Goal: Task Accomplishment & Management: Complete application form

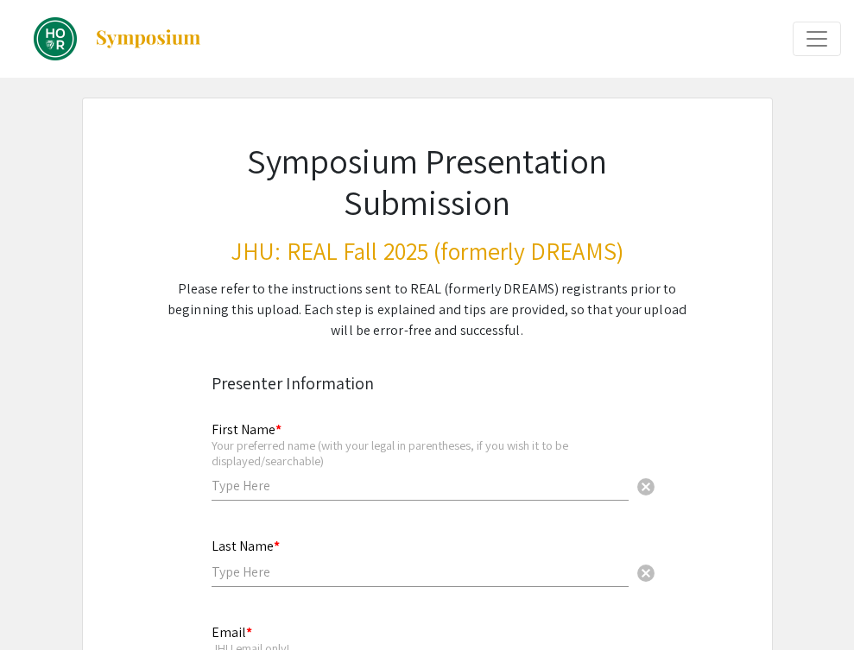
click at [332, 503] on div "First Name * Your preferred name (with your legal in parentheses, if you wish i…" at bounding box center [420, 461] width 417 height 113
click at [323, 488] on input "text" at bounding box center [420, 486] width 417 height 18
type input "Natalai"
click at [294, 488] on input "Natalai" at bounding box center [420, 486] width 417 height 18
type input "[PERSON_NAME]"
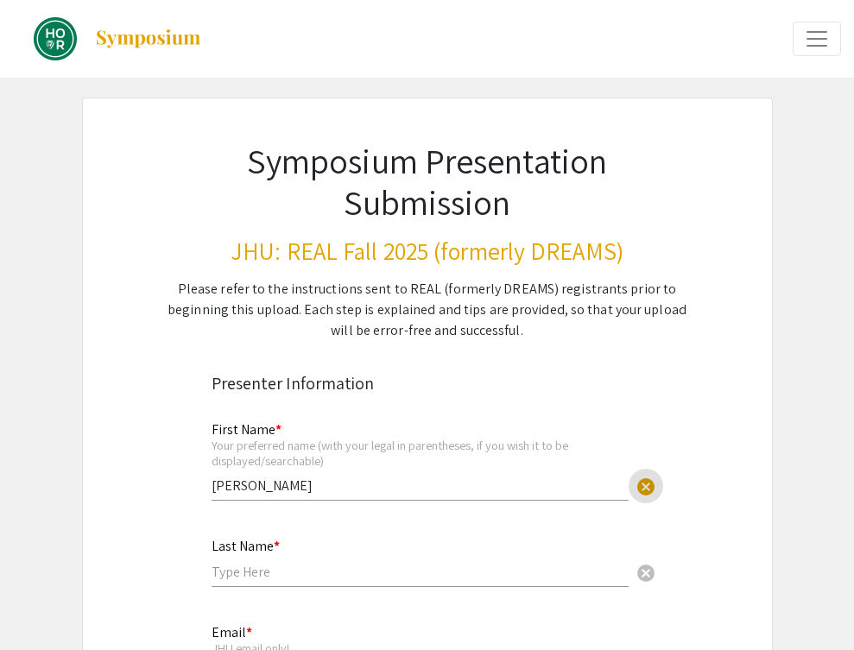
click at [241, 573] on input "text" at bounding box center [420, 572] width 417 height 18
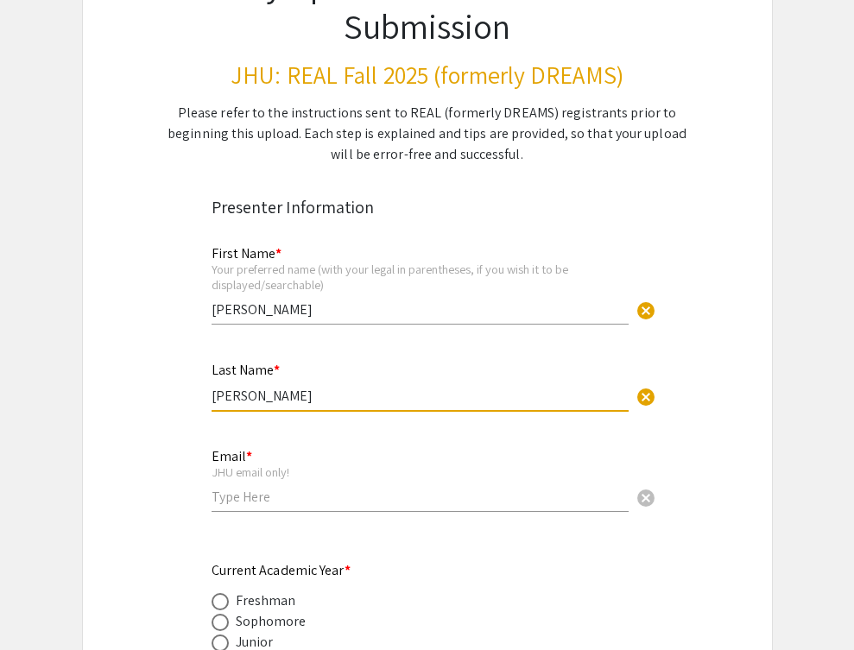
scroll to position [194, 0]
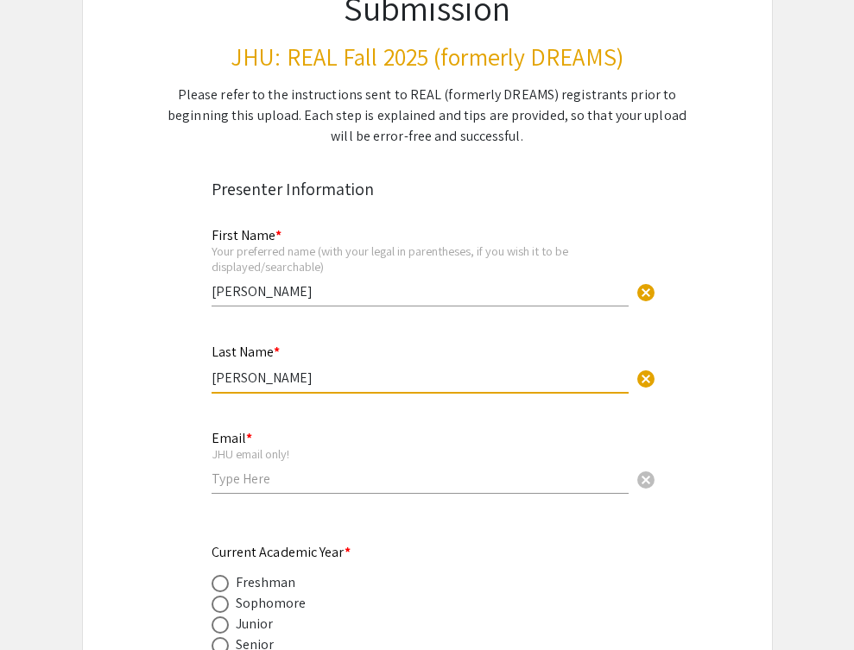
type input "[PERSON_NAME]"
click at [235, 476] on input "email" at bounding box center [420, 479] width 417 height 18
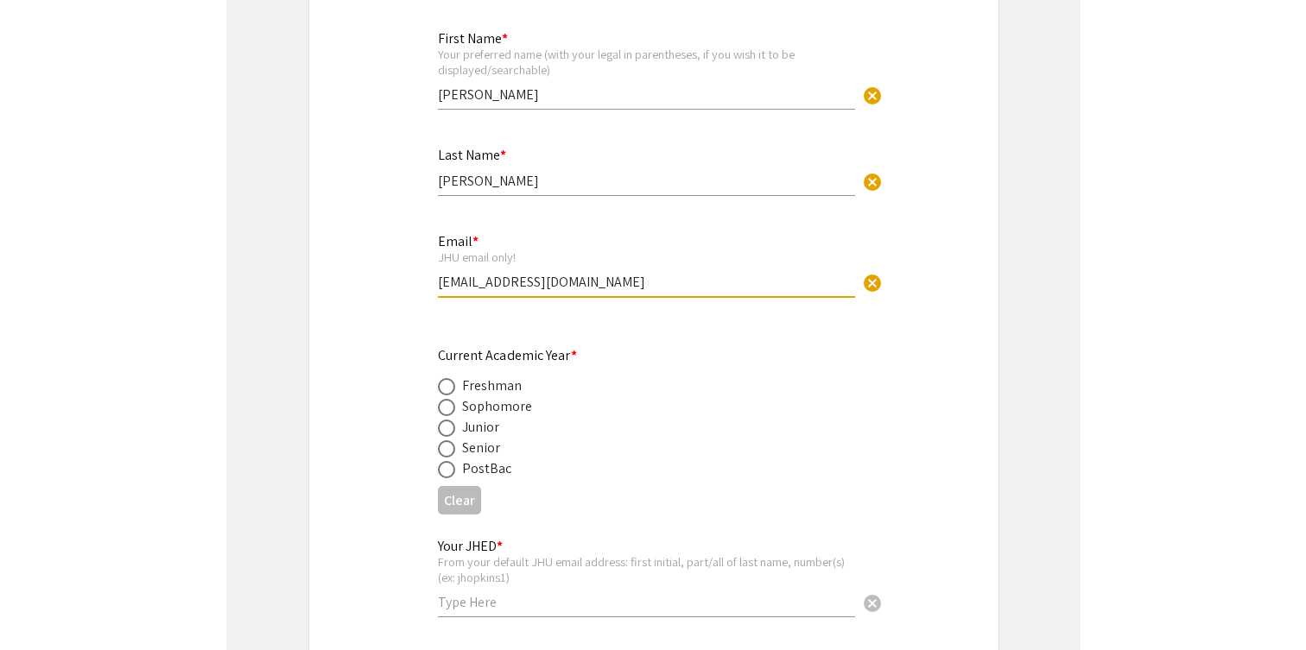
scroll to position [408, 0]
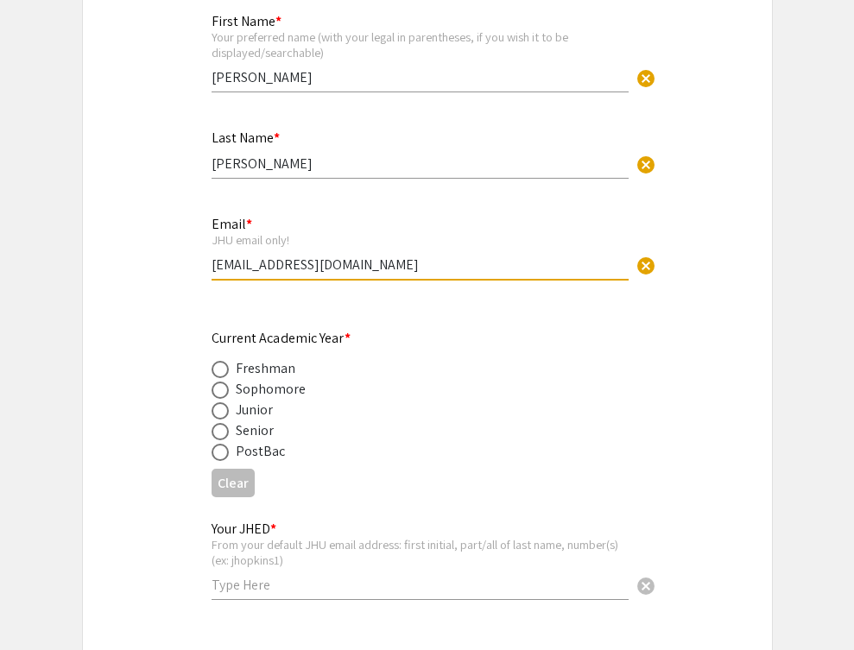
type input "[EMAIL_ADDRESS][DOMAIN_NAME]"
click at [223, 446] on span at bounding box center [220, 452] width 17 height 17
click at [223, 446] on input "radio" at bounding box center [220, 452] width 17 height 17
radio input "true"
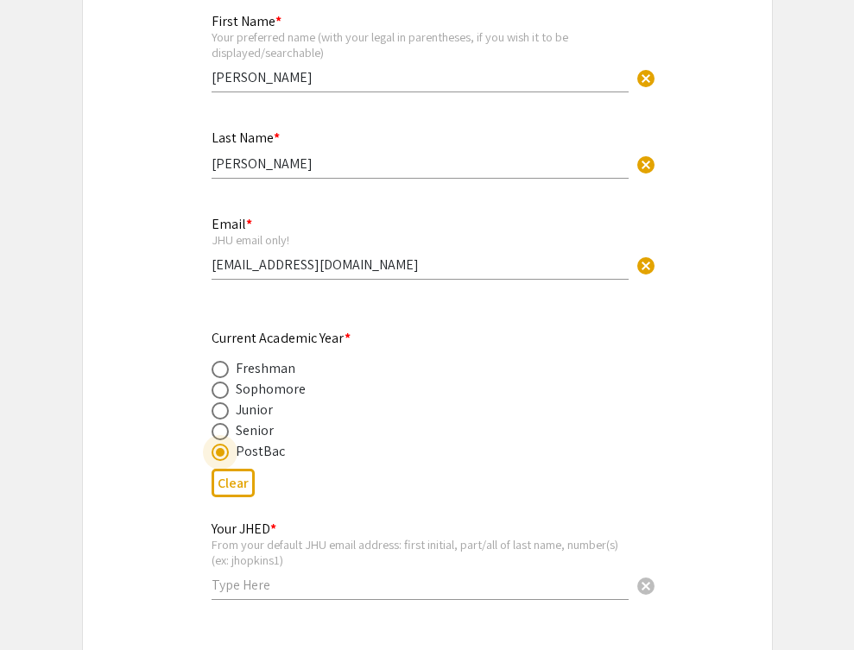
click at [224, 592] on input "text" at bounding box center [420, 585] width 417 height 18
type input "nmaiora1"
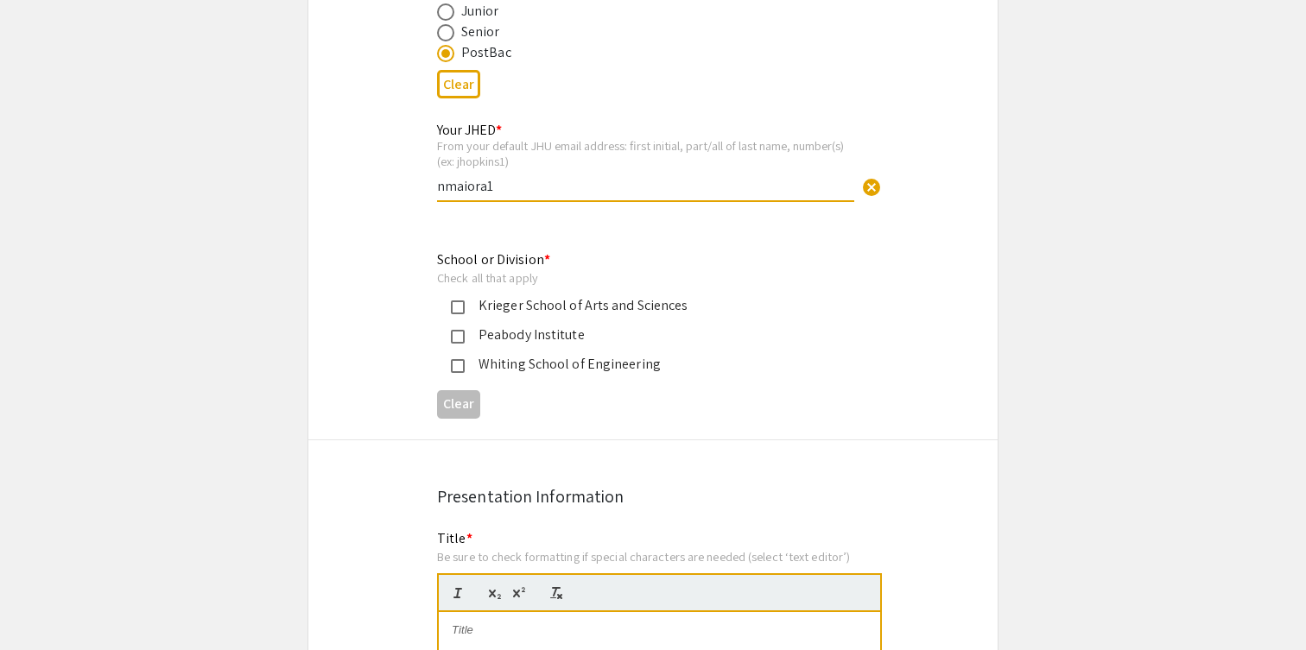
scroll to position [813, 0]
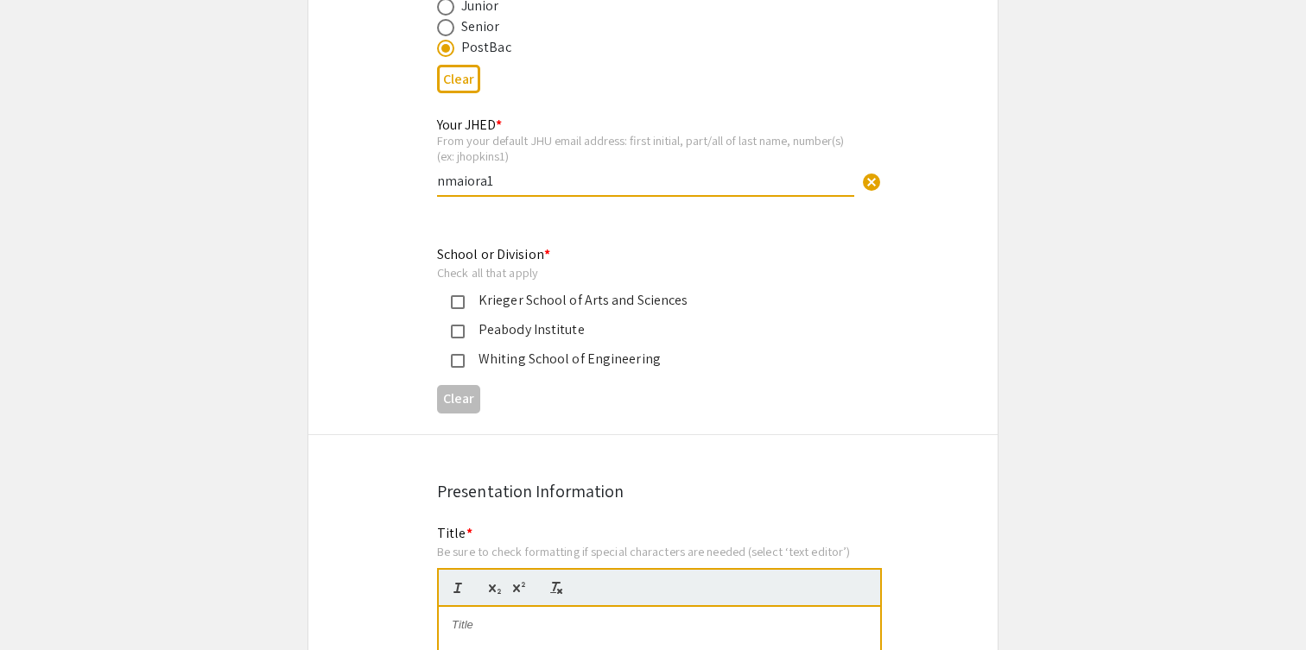
click at [462, 302] on mat-pseudo-checkbox at bounding box center [458, 302] width 14 height 14
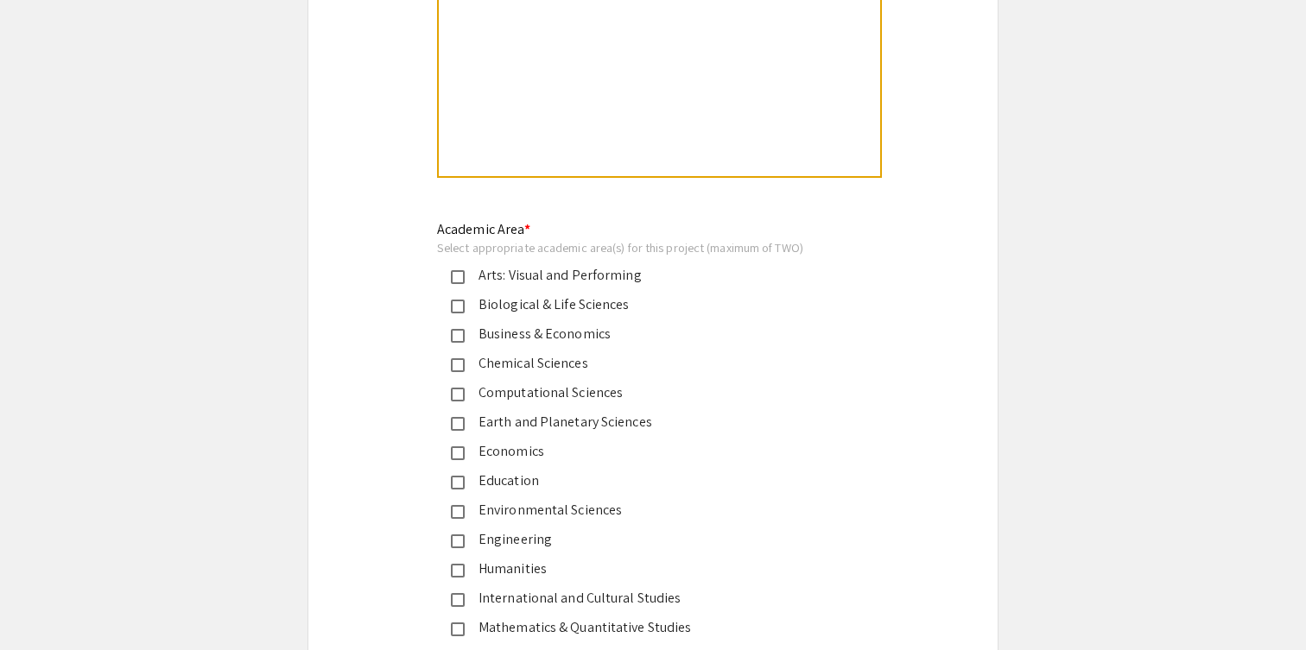
scroll to position [1952, 0]
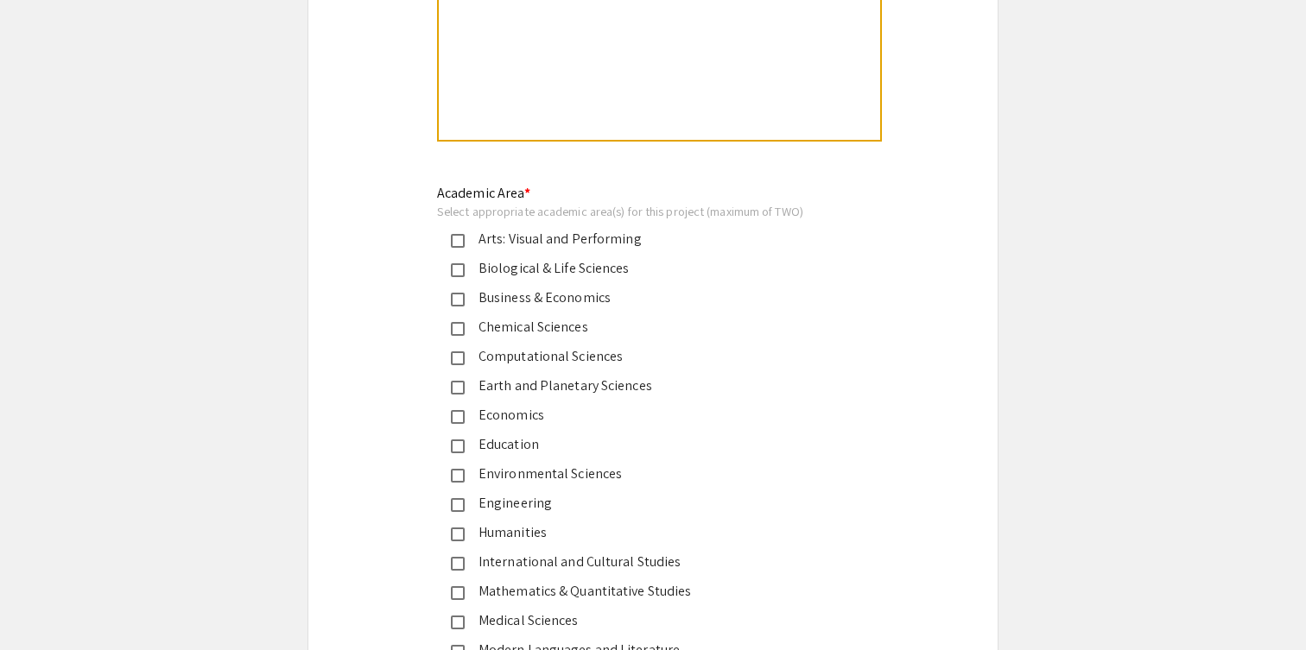
click at [455, 271] on mat-pseudo-checkbox at bounding box center [458, 270] width 14 height 14
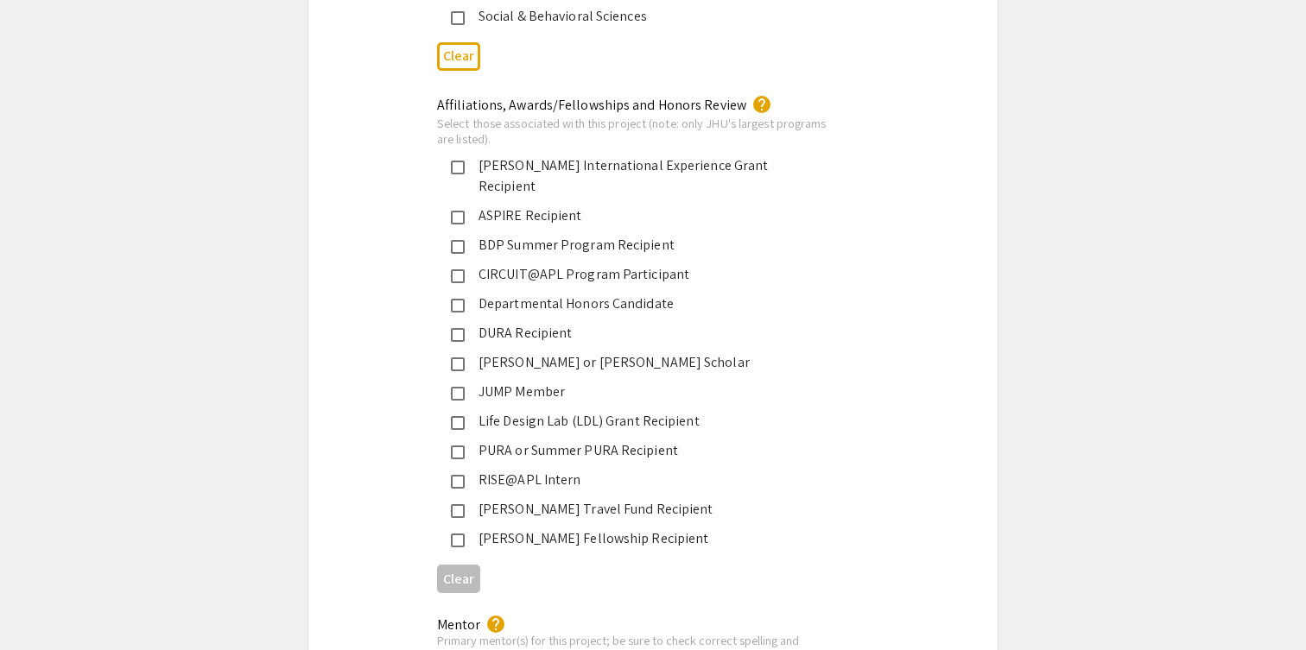
scroll to position [2710, 0]
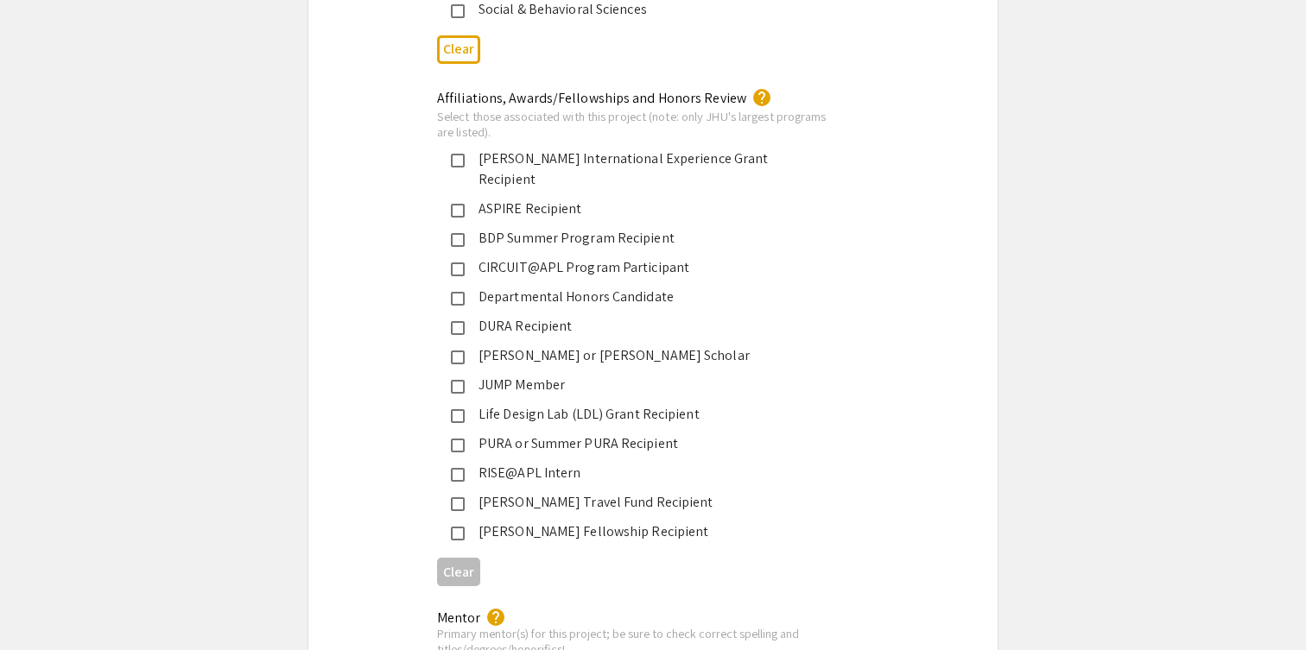
click at [467, 287] on div "Departmental Honors Candidate" at bounding box center [646, 297] width 363 height 21
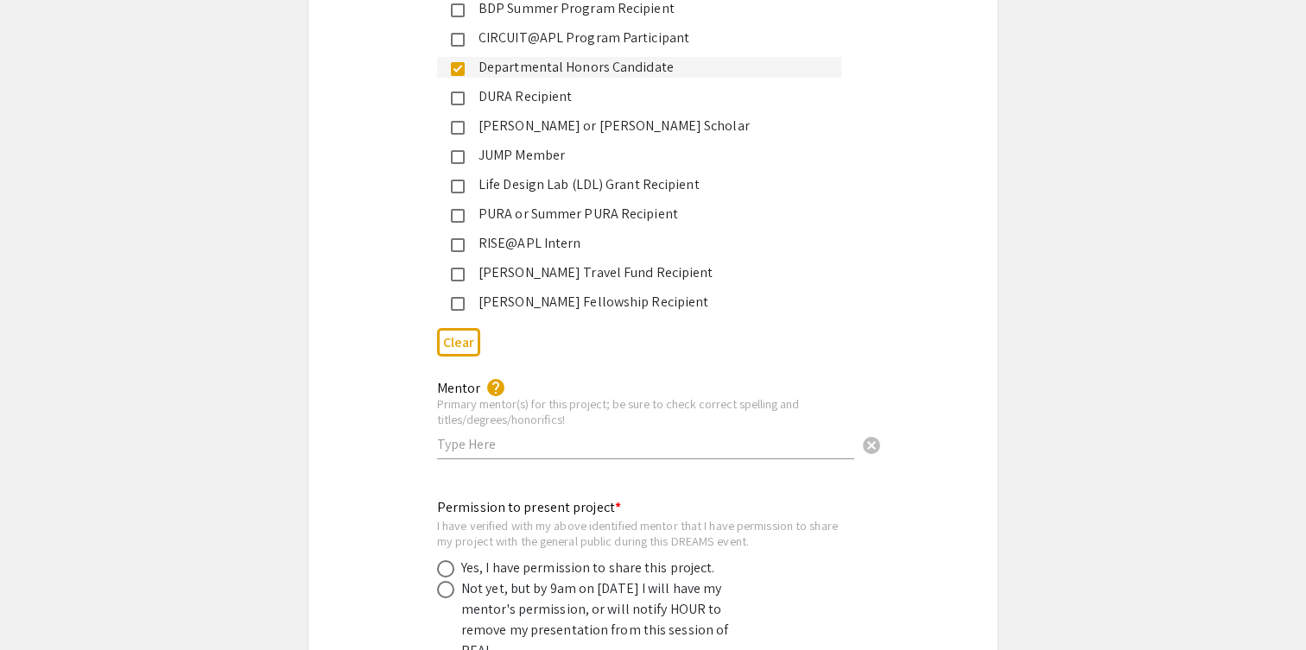
scroll to position [2945, 0]
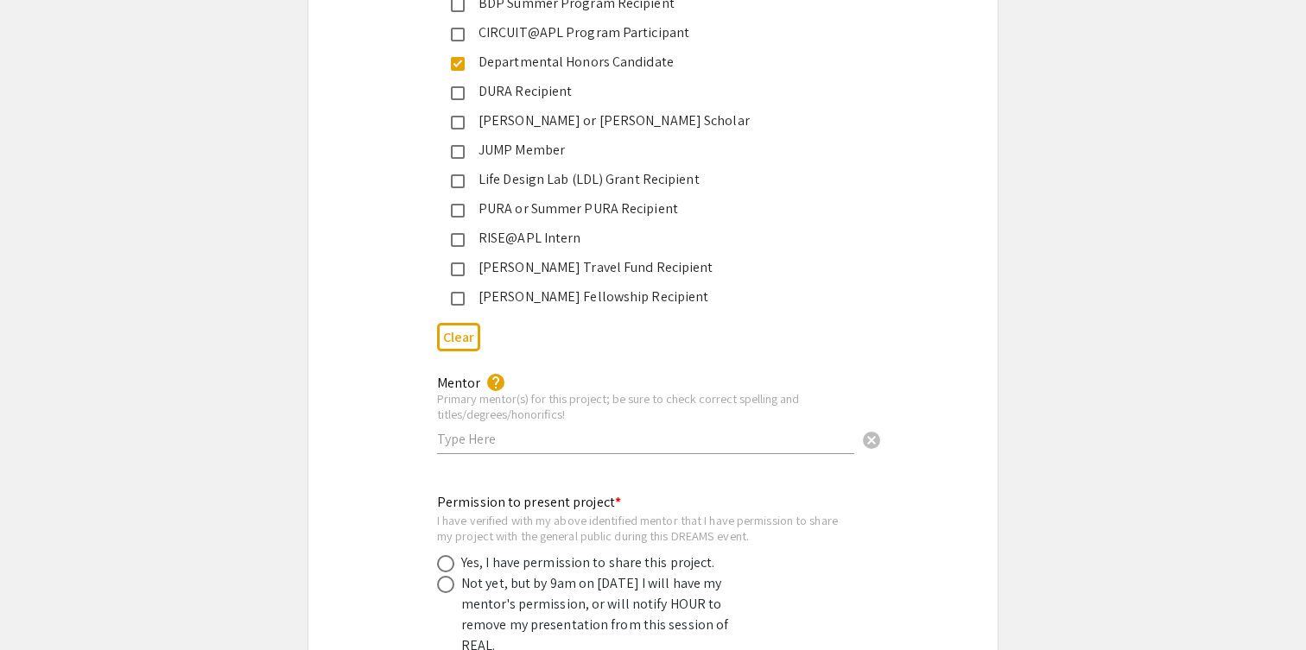
click at [465, 430] on input "text" at bounding box center [645, 439] width 417 height 18
type input "[PERSON_NAME] PhD, [PERSON_NAME] MS, BS"
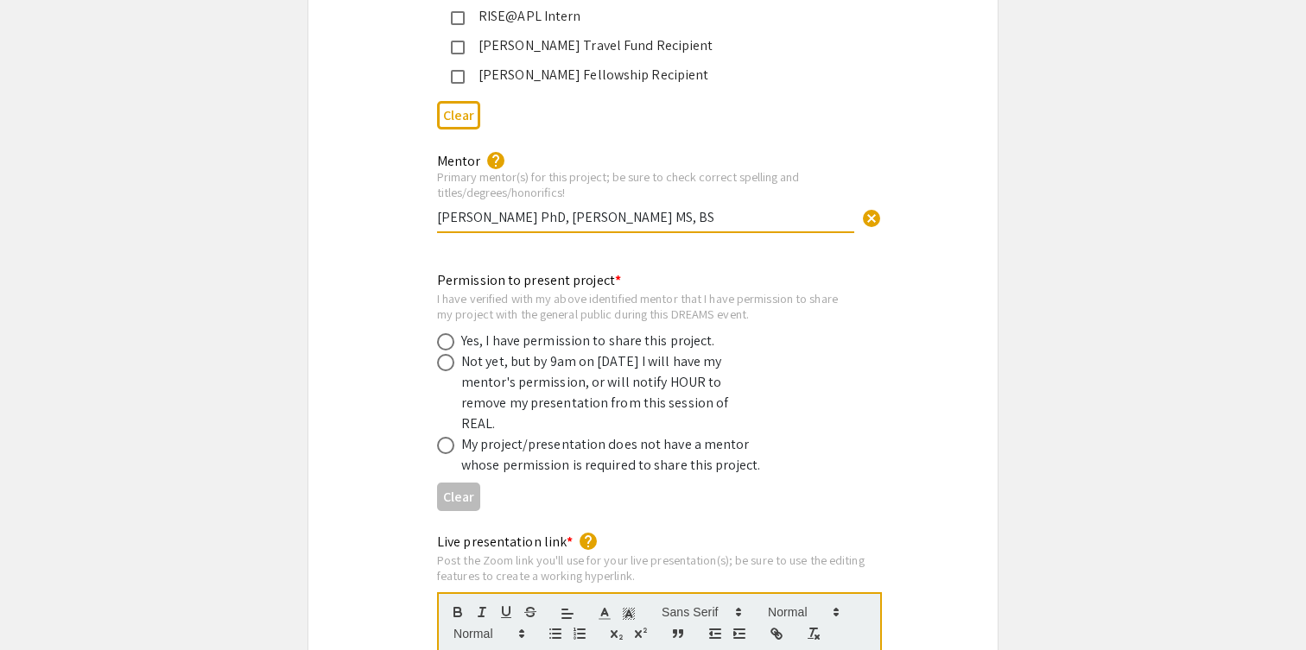
scroll to position [3171, 0]
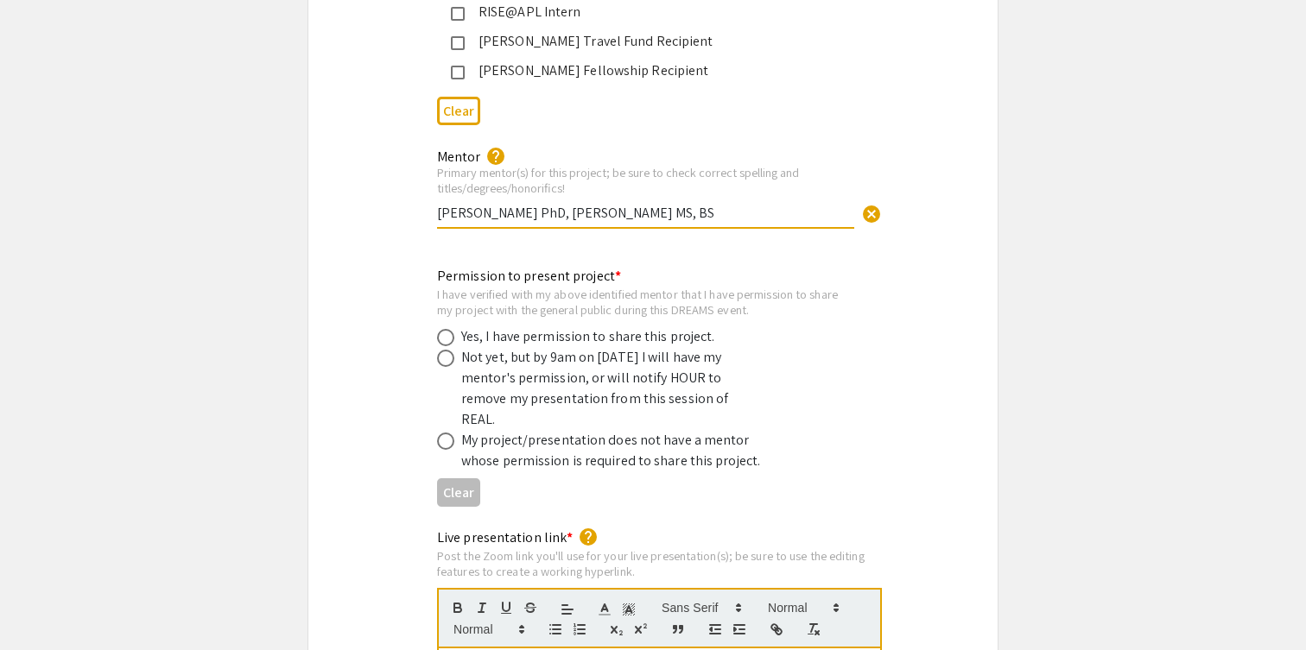
click at [449, 329] on span at bounding box center [445, 337] width 17 height 17
click at [449, 329] on input "radio" at bounding box center [445, 337] width 17 height 17
radio input "true"
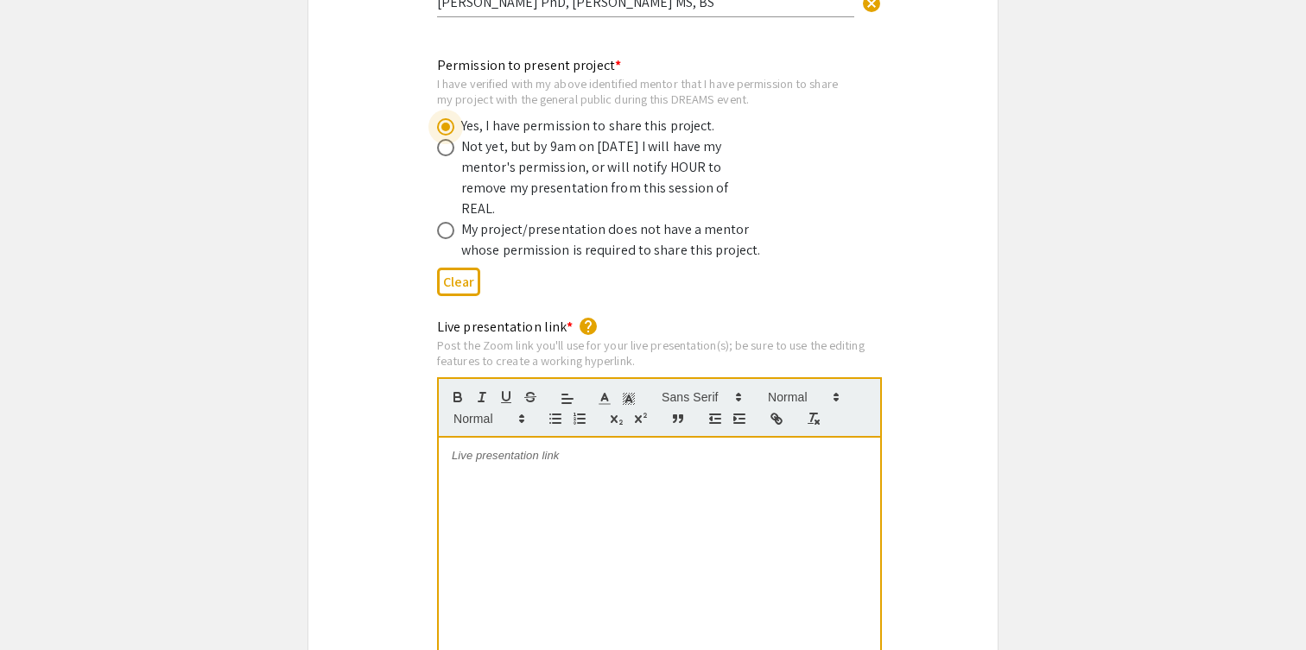
scroll to position [3383, 0]
click at [484, 450] on div at bounding box center [659, 565] width 441 height 259
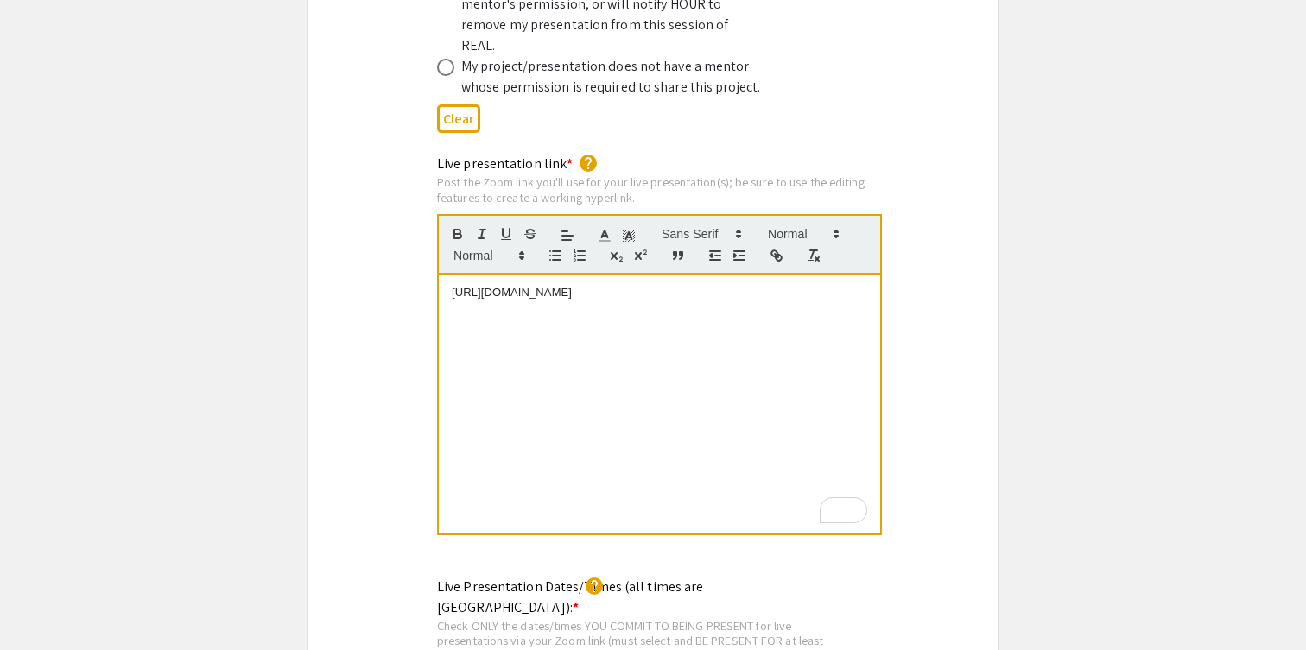
scroll to position [0, 0]
drag, startPoint x: 619, startPoint y: 260, endPoint x: 304, endPoint y: 220, distance: 317.7
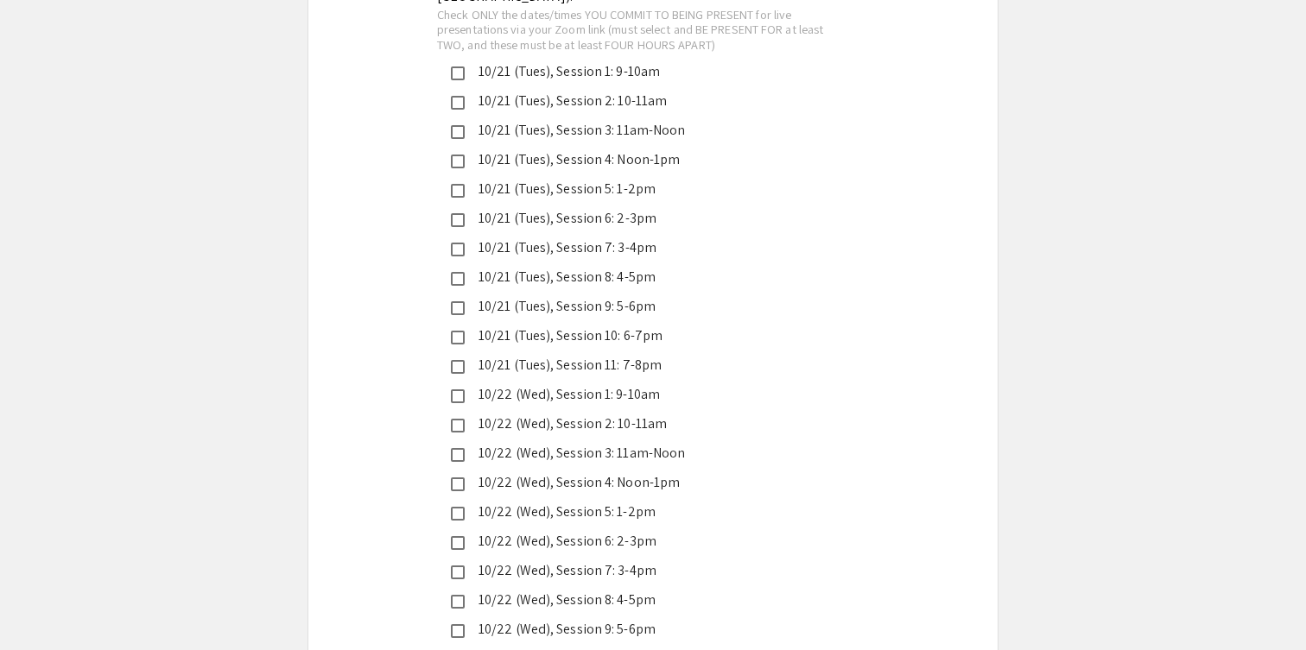
scroll to position [4184, 0]
click at [462, 597] on mat-pseudo-checkbox at bounding box center [458, 604] width 14 height 14
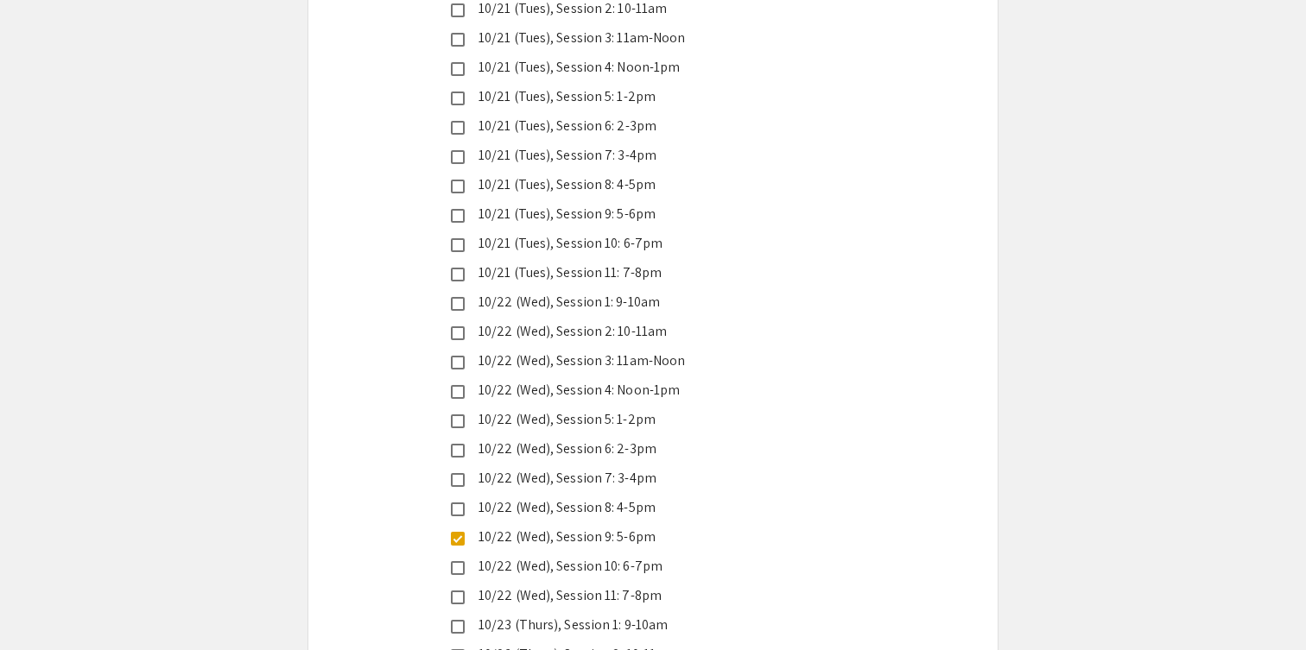
scroll to position [4271, 0]
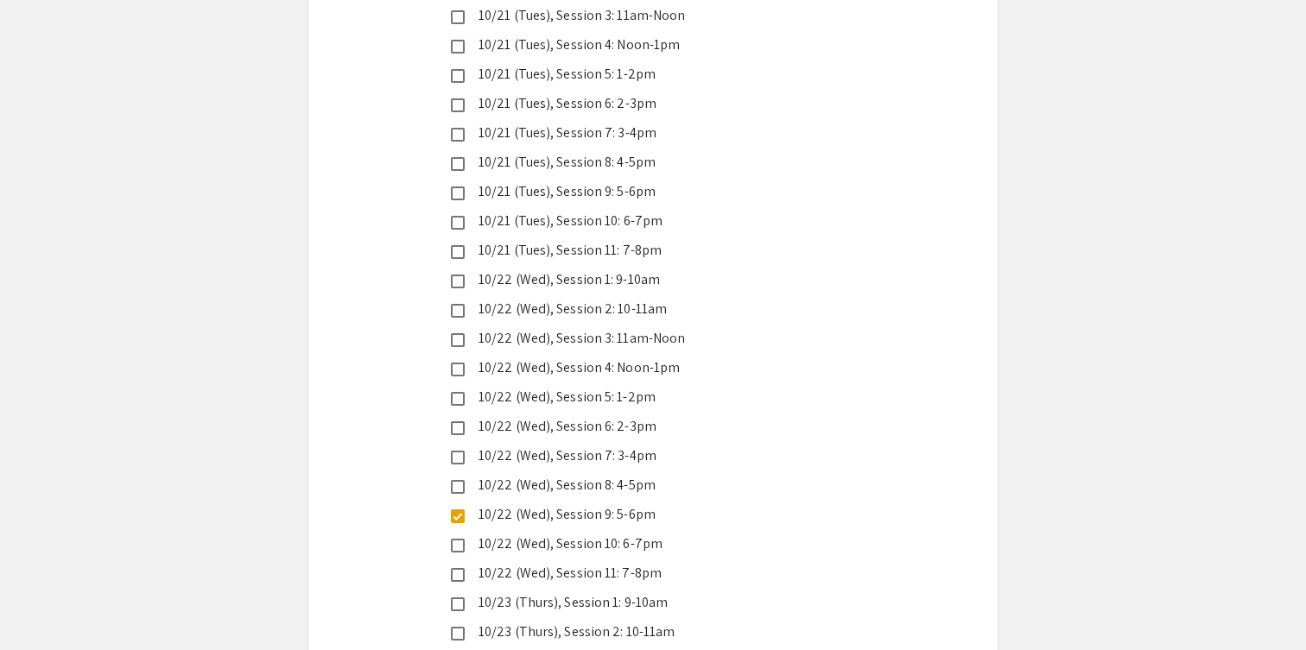
click at [455, 539] on mat-pseudo-checkbox at bounding box center [458, 546] width 14 height 14
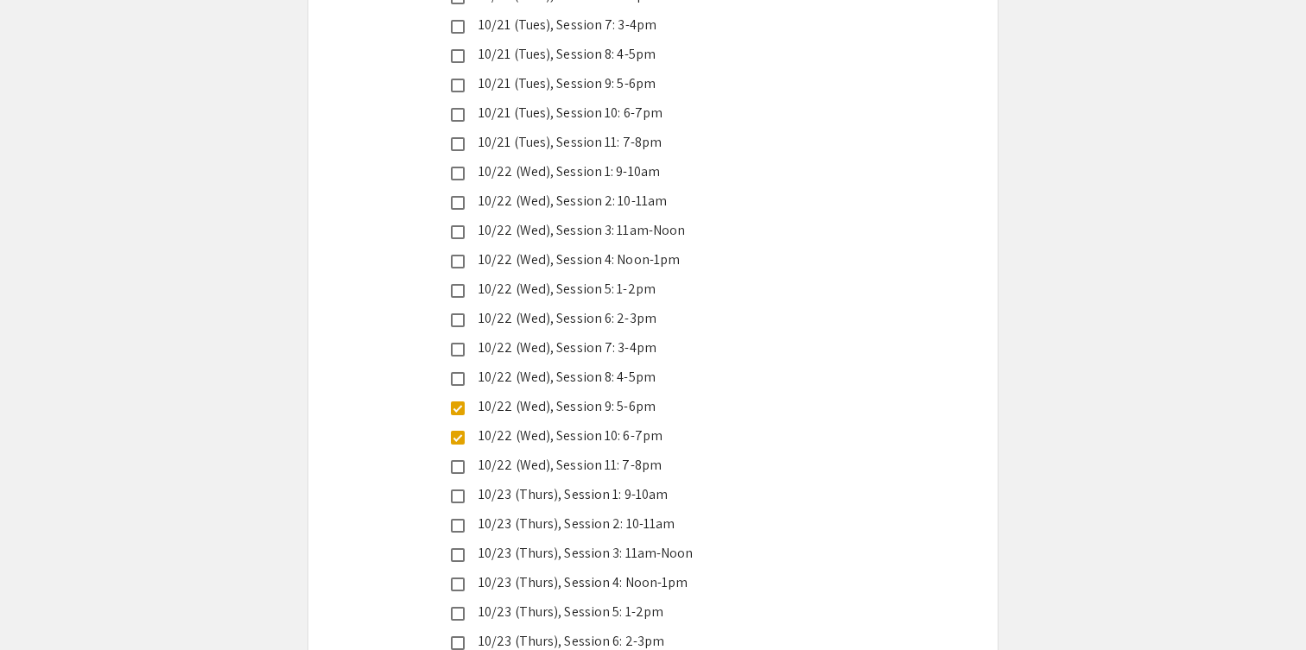
scroll to position [4381, 0]
click at [463, 428] on mat-pseudo-checkbox at bounding box center [458, 435] width 14 height 14
click at [459, 428] on mat-pseudo-checkbox at bounding box center [458, 435] width 14 height 14
click at [458, 399] on mat-pseudo-checkbox at bounding box center [458, 406] width 14 height 14
click at [457, 458] on mat-pseudo-checkbox at bounding box center [458, 465] width 14 height 14
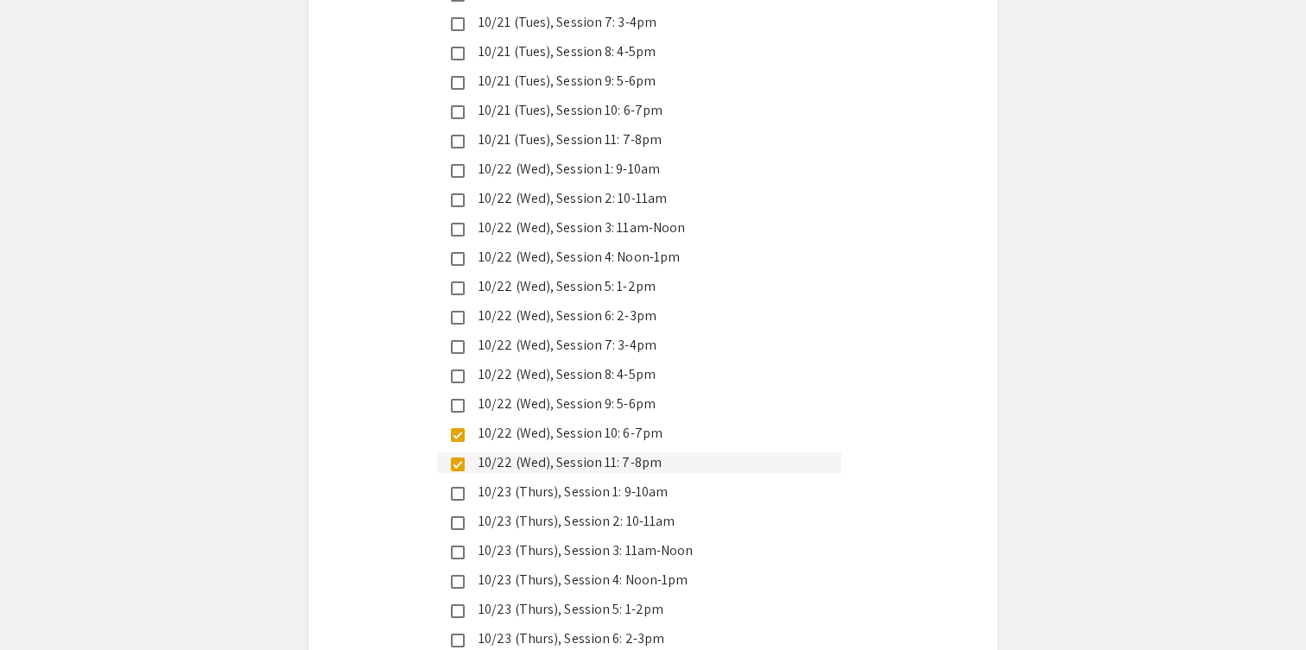
scroll to position [4408, 0]
click at [456, 431] on mat-pseudo-checkbox at bounding box center [458, 438] width 14 height 14
click at [460, 372] on mat-pseudo-checkbox at bounding box center [458, 379] width 14 height 14
click at [454, 402] on mat-pseudo-checkbox at bounding box center [458, 409] width 14 height 14
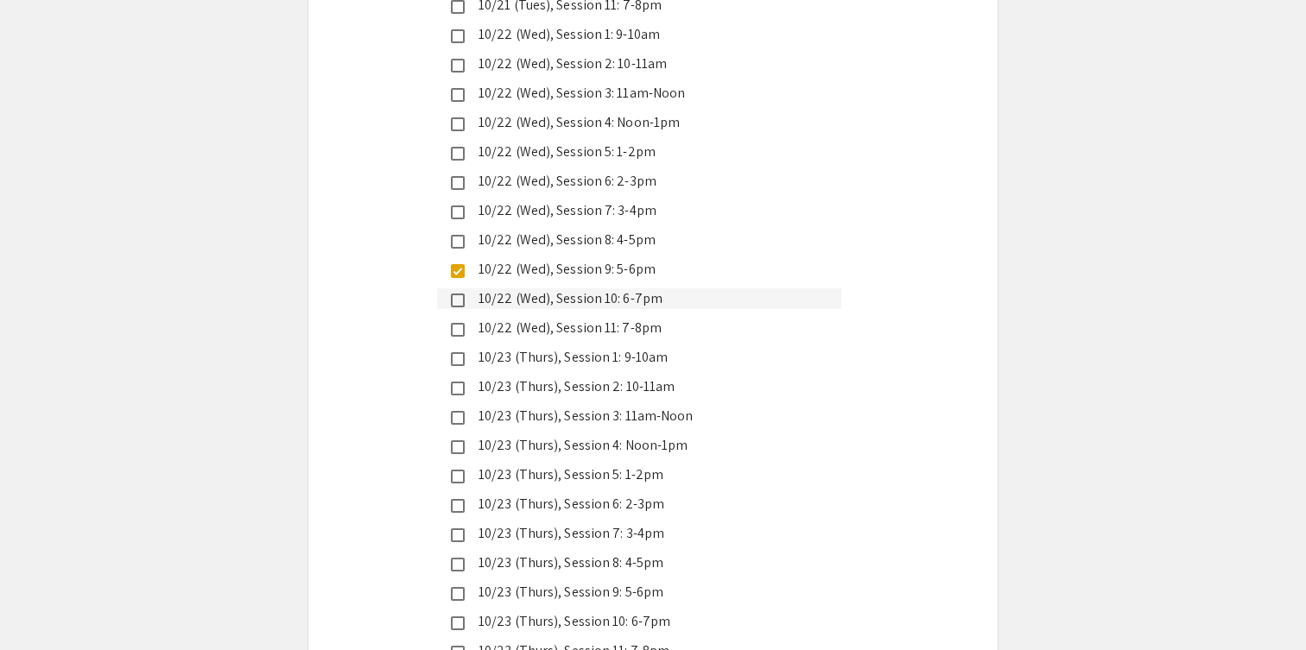
scroll to position [4517, 0]
click at [457, 586] on mat-pseudo-checkbox at bounding box center [458, 593] width 14 height 14
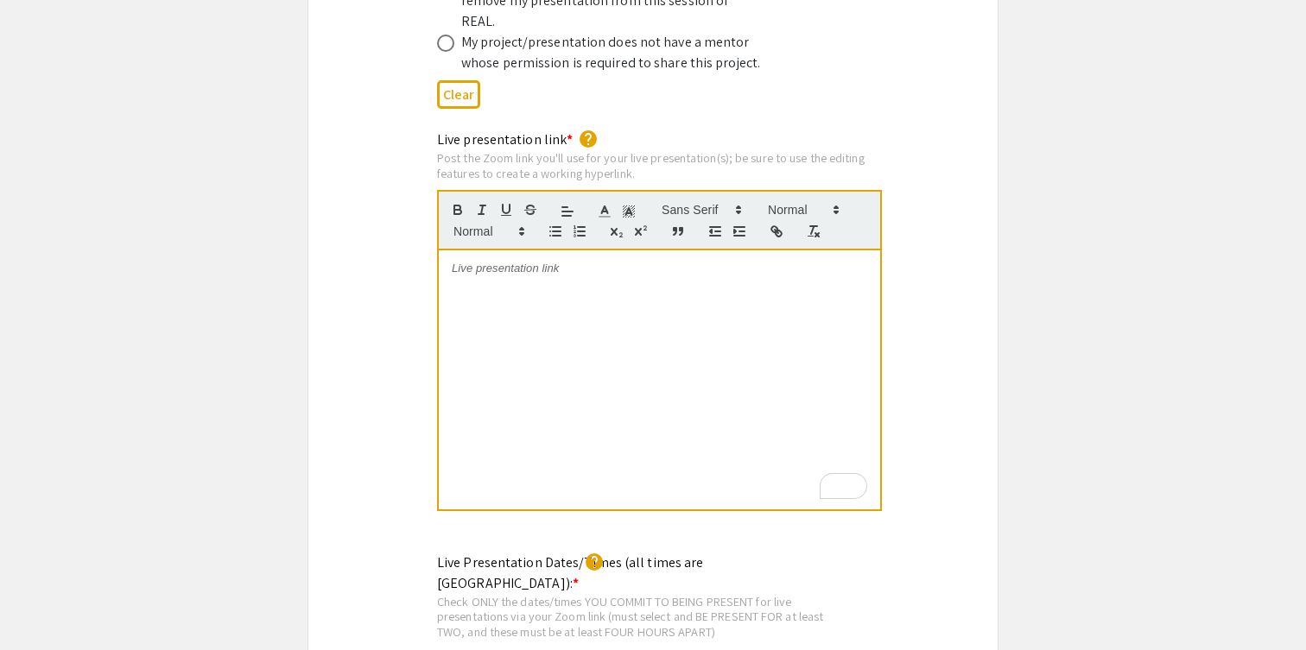
scroll to position [3537, 0]
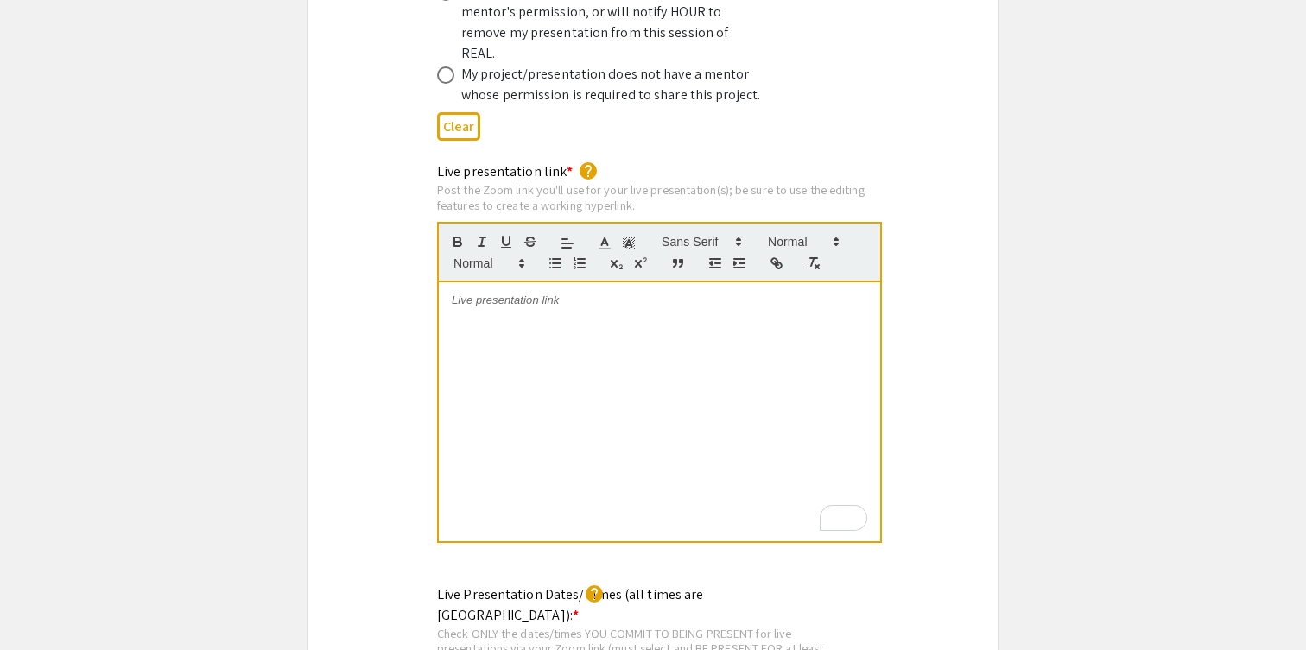
click at [520, 297] on div "To enrich screen reader interactions, please activate Accessibility in Grammarl…" at bounding box center [659, 411] width 441 height 259
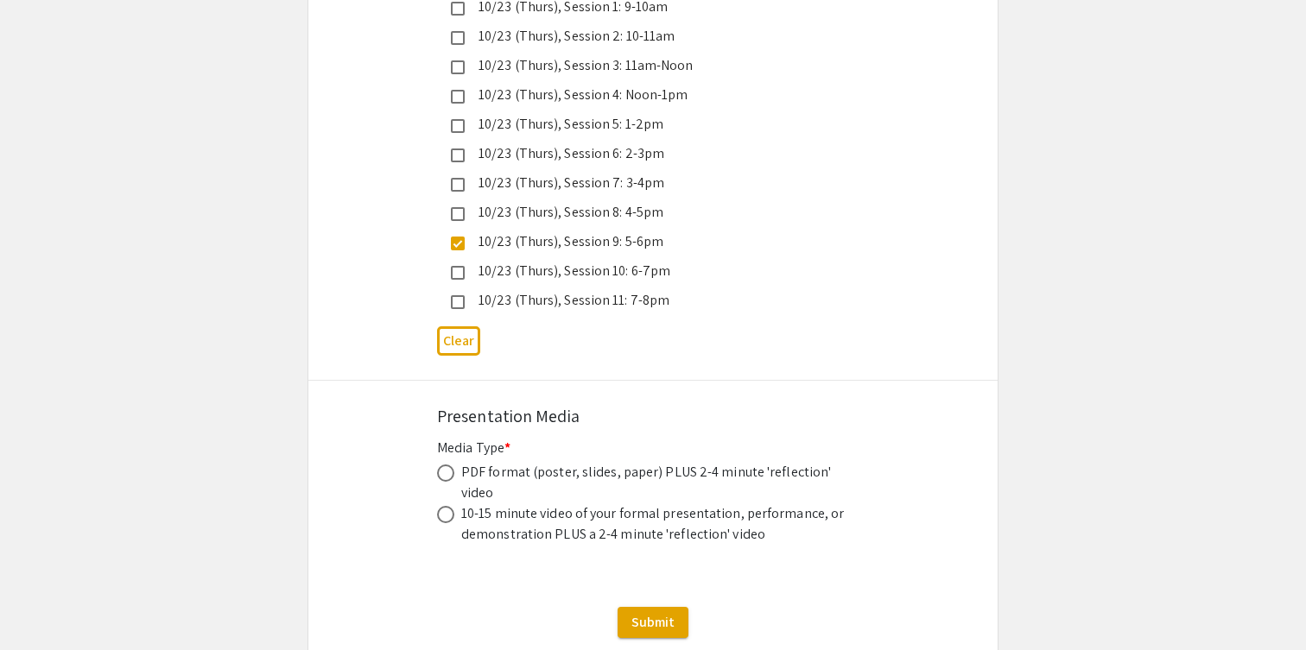
scroll to position [4928, 0]
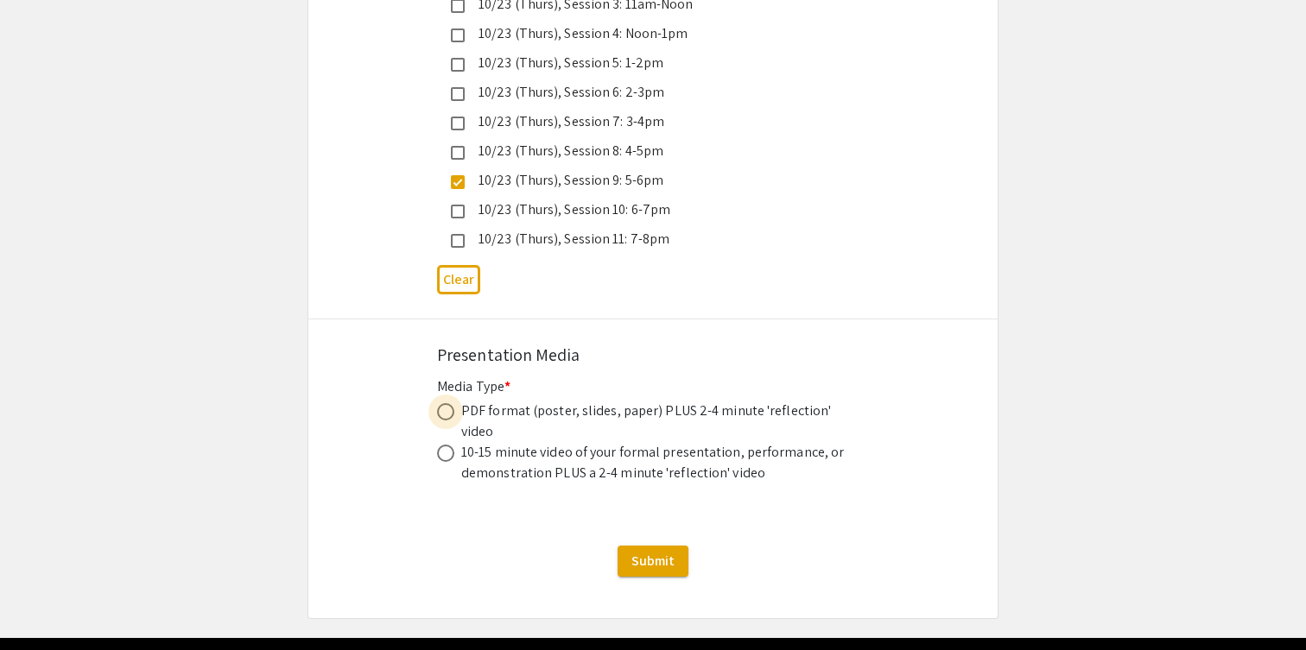
click at [443, 403] on span at bounding box center [445, 411] width 17 height 17
click at [443, 403] on input "radio" at bounding box center [445, 411] width 17 height 17
radio input "true"
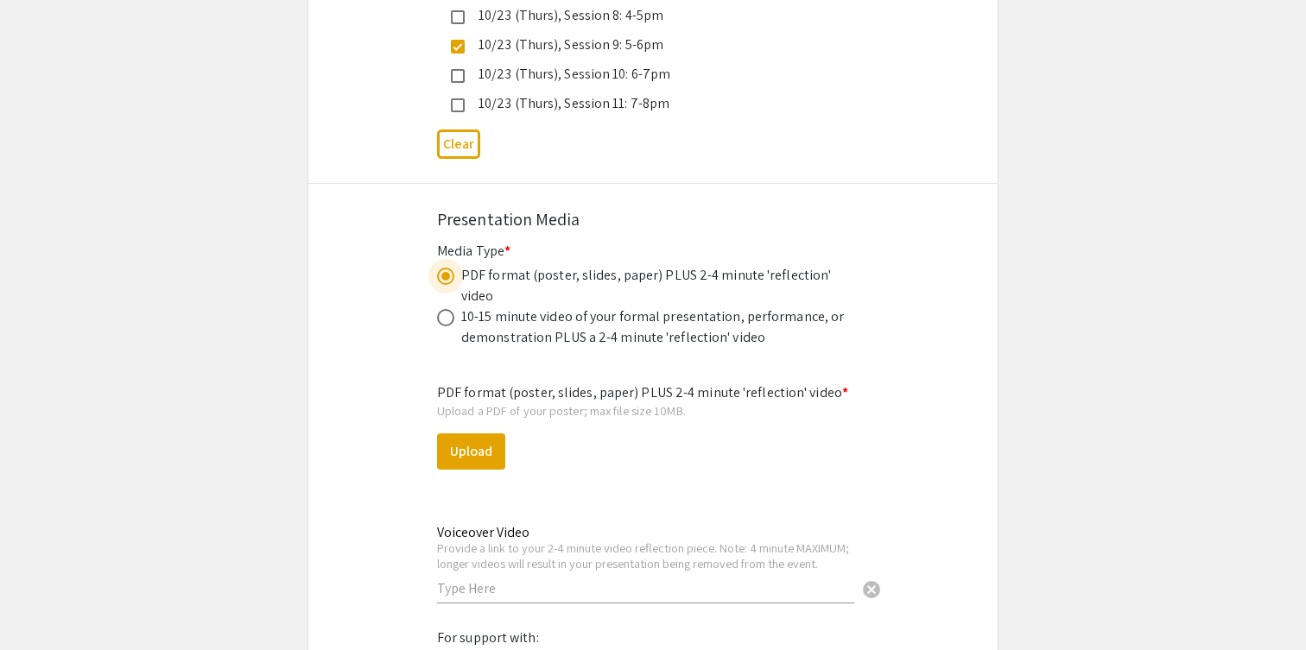
scroll to position [5067, 0]
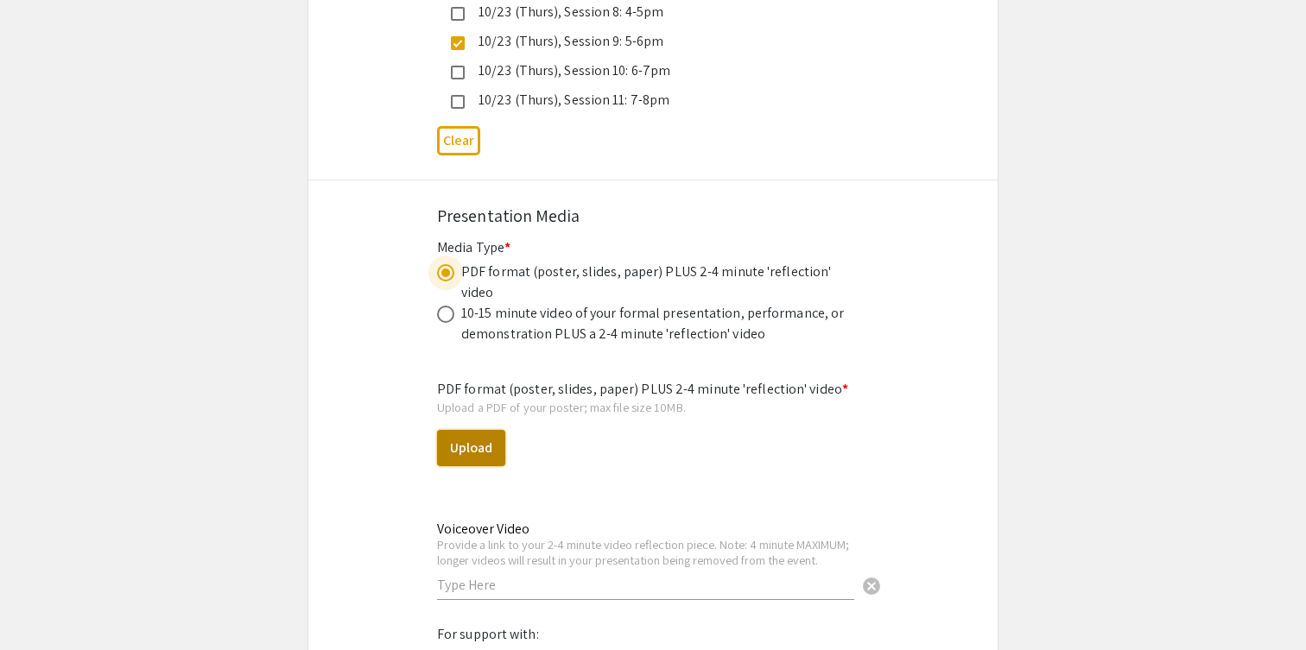
click at [456, 430] on button "Upload" at bounding box center [471, 448] width 68 height 36
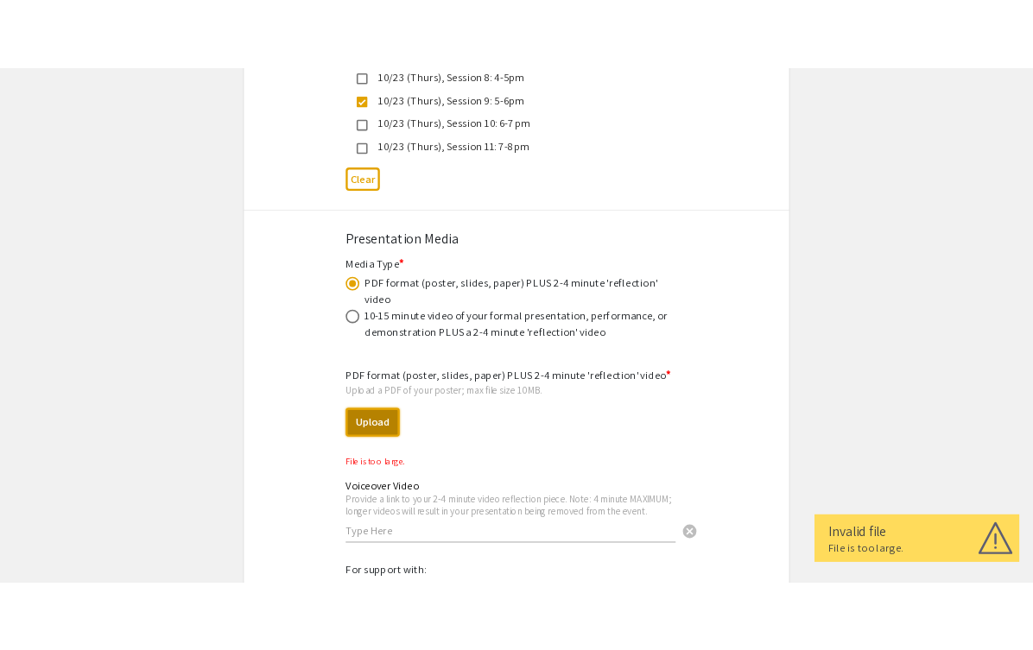
scroll to position [5102, 0]
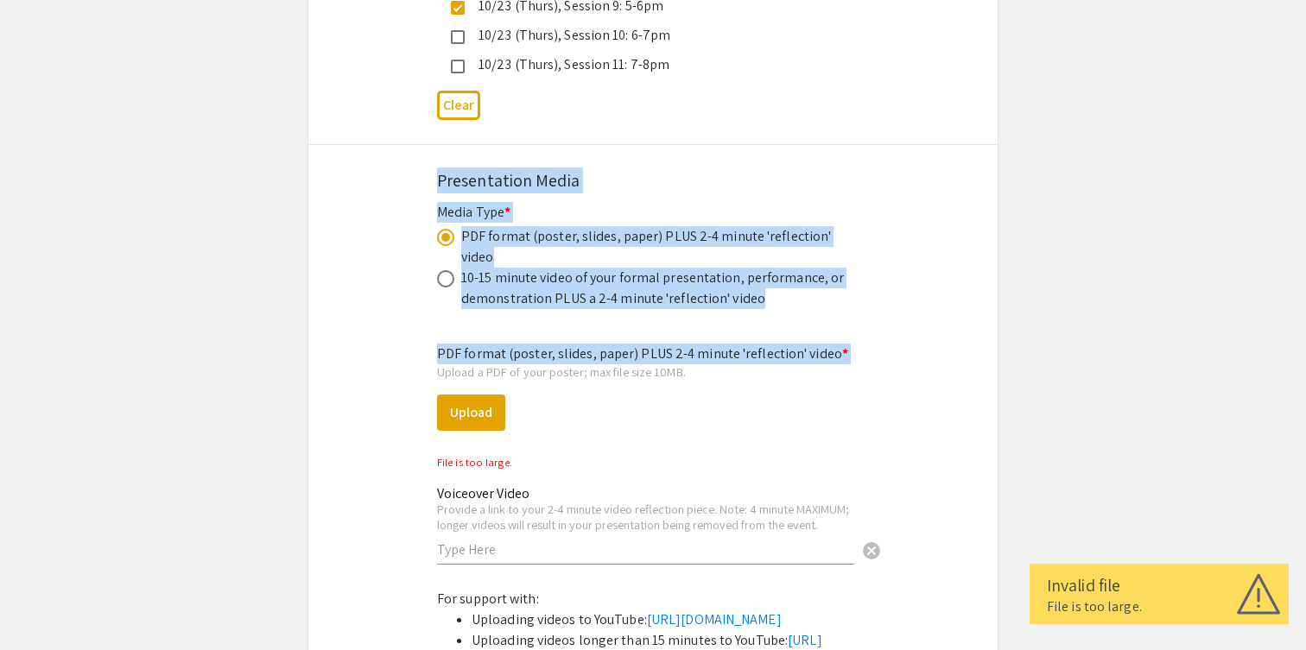
drag, startPoint x: 1294, startPoint y: 275, endPoint x: 435, endPoint y: 319, distance: 859.4
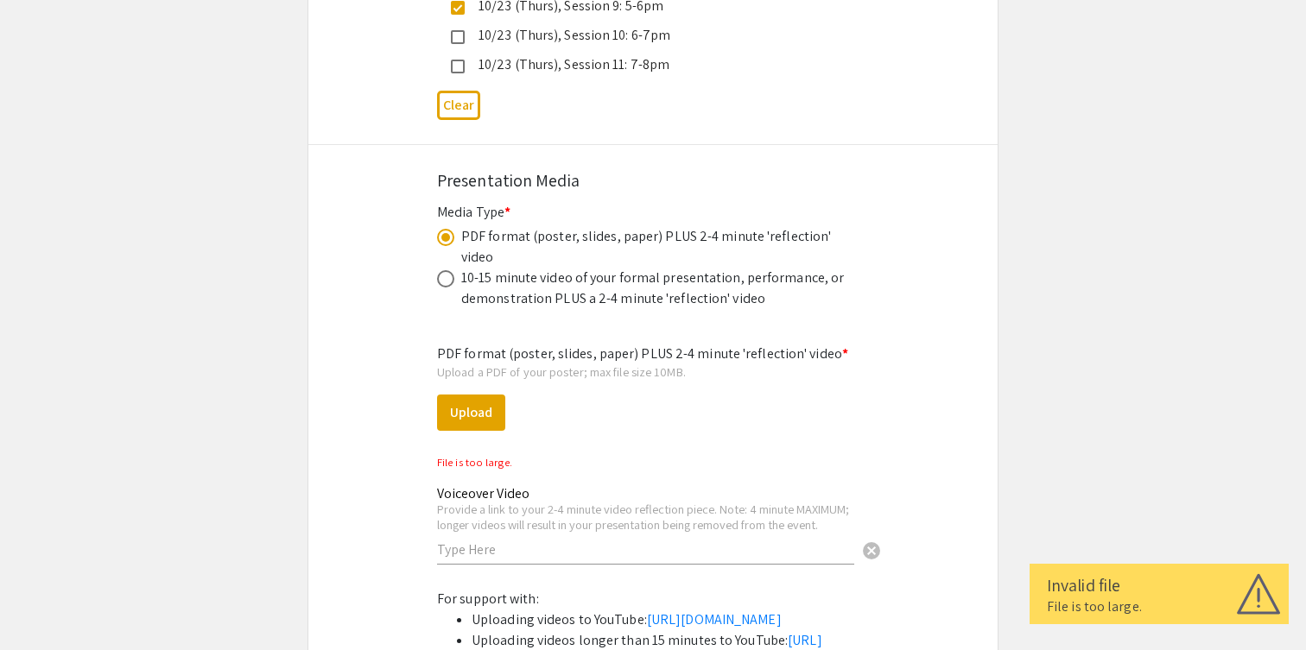
click at [728, 339] on div "PDF format (poster, slides, paper) PLUS 2-4 minute 'reflection' video * Upload …" at bounding box center [653, 460] width 432 height 260
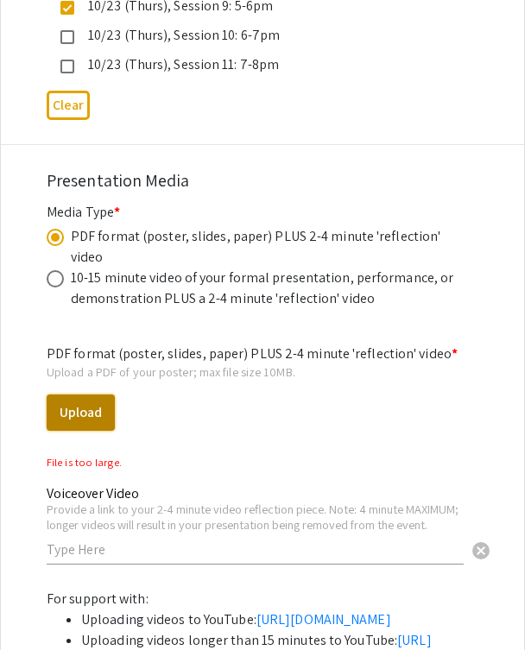
click at [81, 395] on button "Upload" at bounding box center [81, 413] width 68 height 36
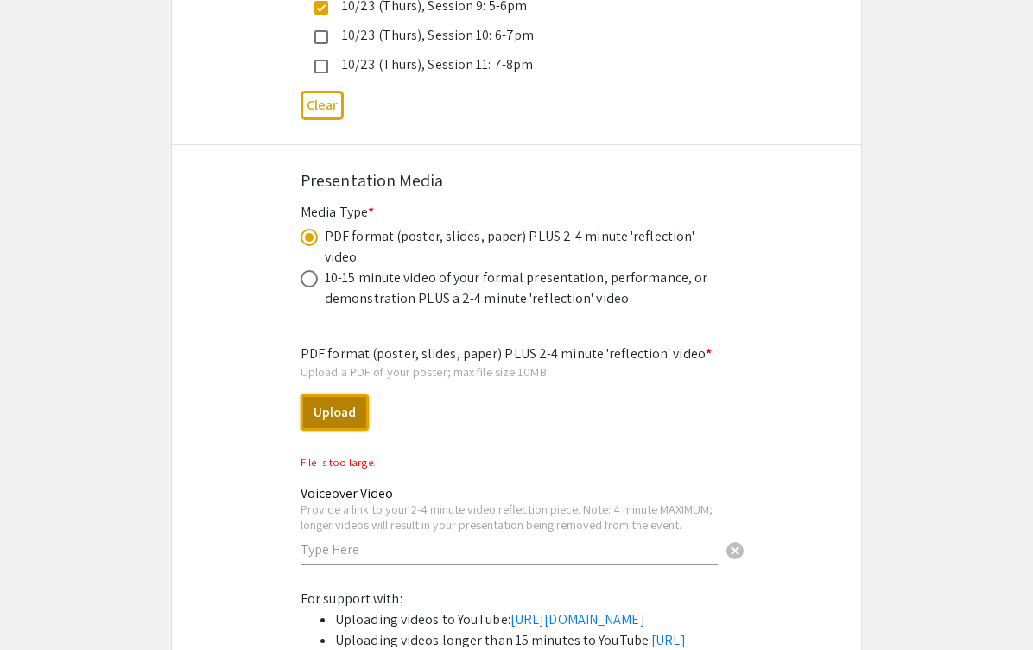
scroll to position [5409, 0]
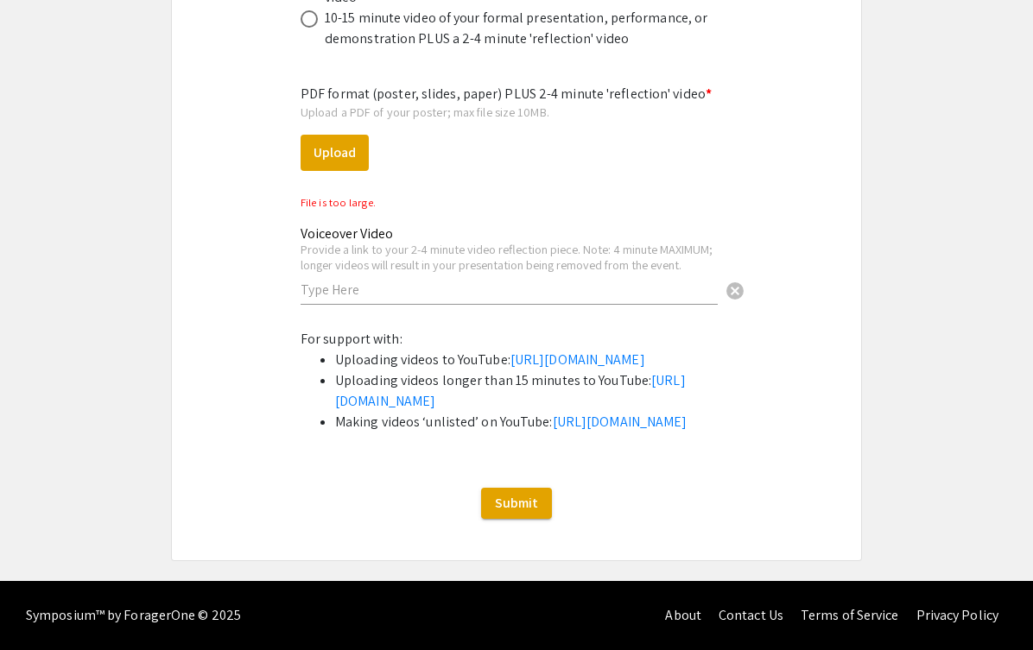
click at [362, 281] on input "text" at bounding box center [508, 290] width 417 height 18
paste input "[URL][DOMAIN_NAME]"
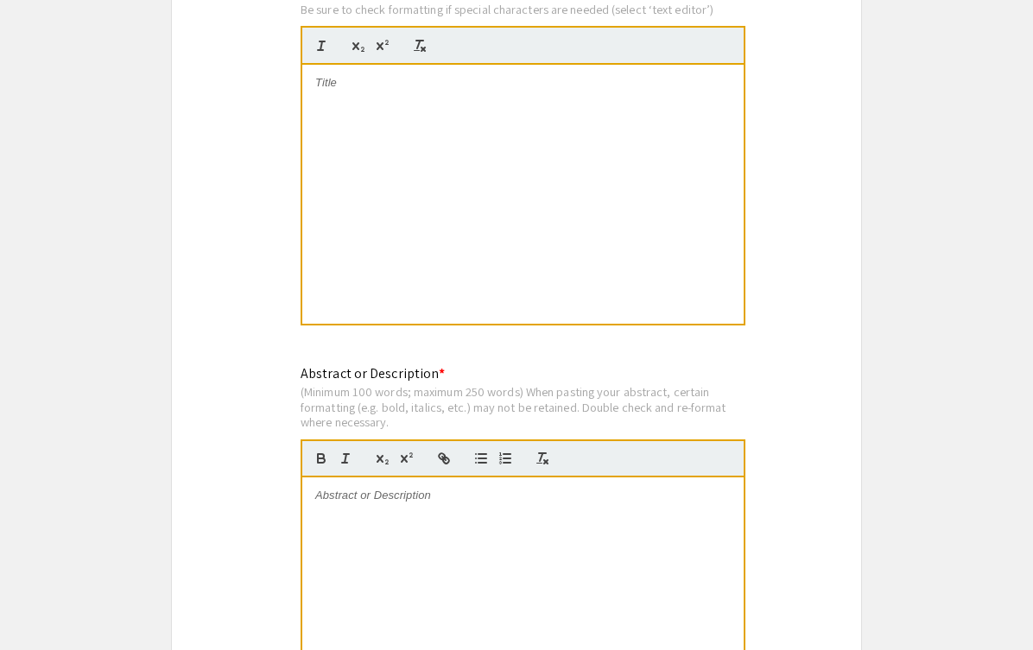
scroll to position [1368, 0]
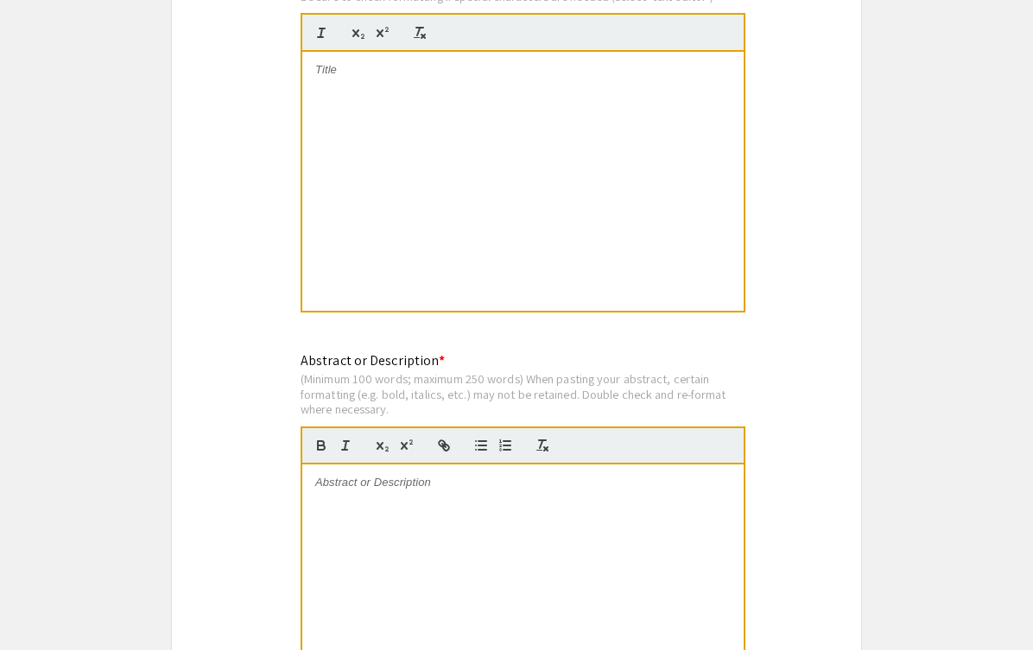
type input "[URL][DOMAIN_NAME]"
click at [416, 218] on div at bounding box center [522, 181] width 441 height 259
click at [421, 566] on div at bounding box center [522, 594] width 441 height 259
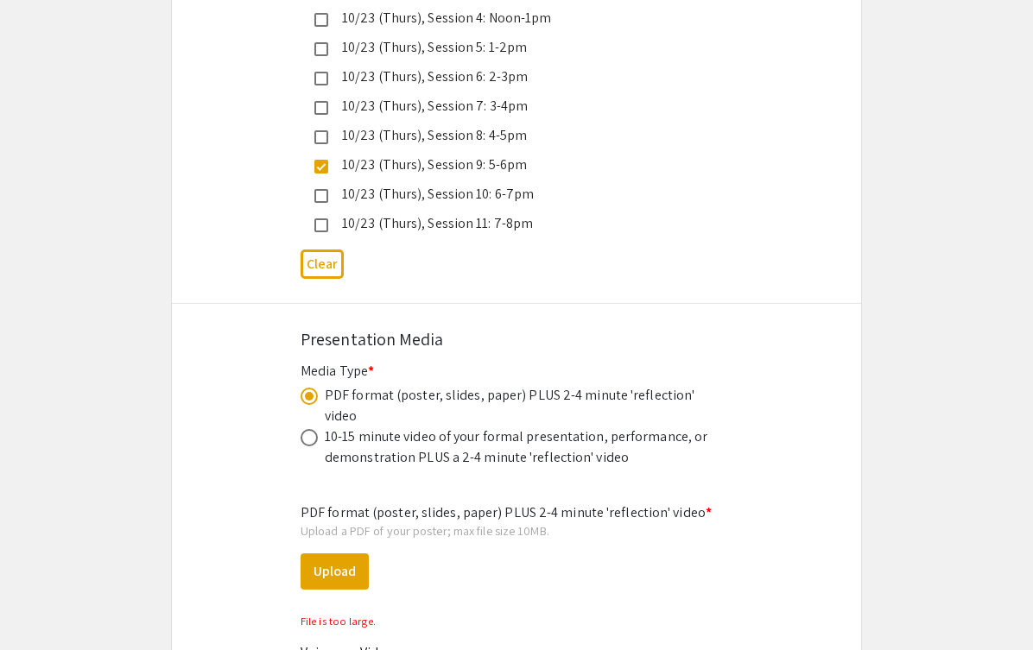
scroll to position [5011, 0]
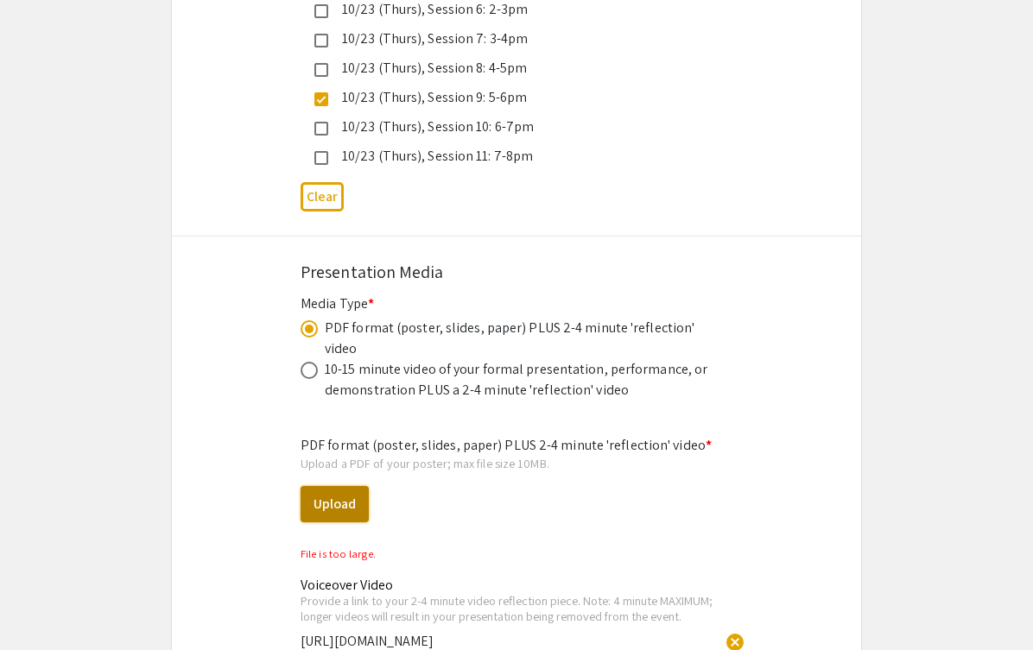
click at [345, 486] on button "Upload" at bounding box center [334, 504] width 68 height 36
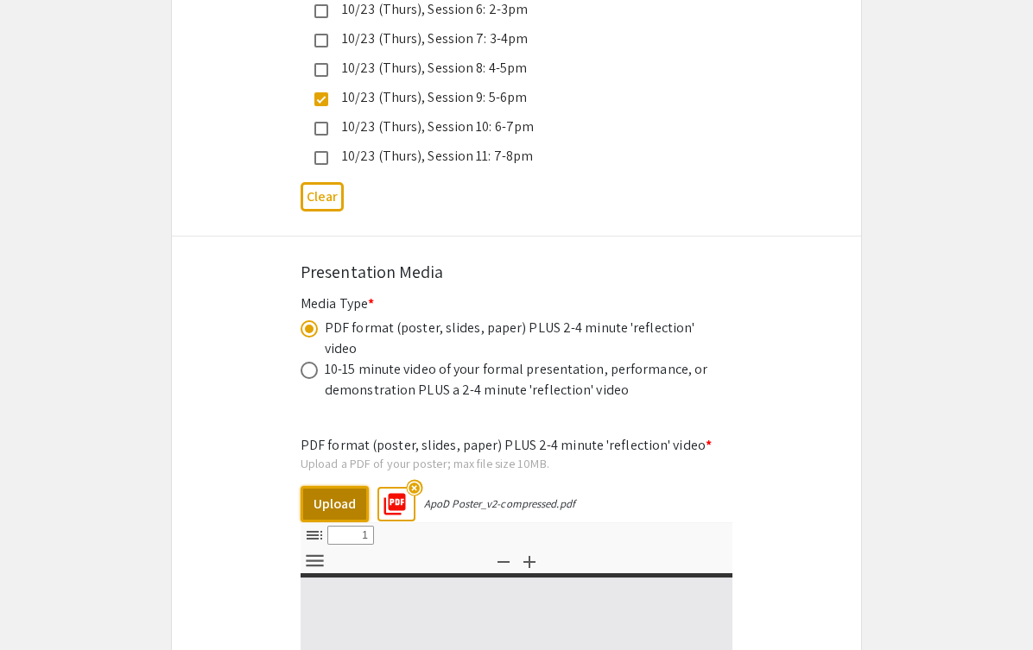
select select "custom"
type input "0"
select select "custom"
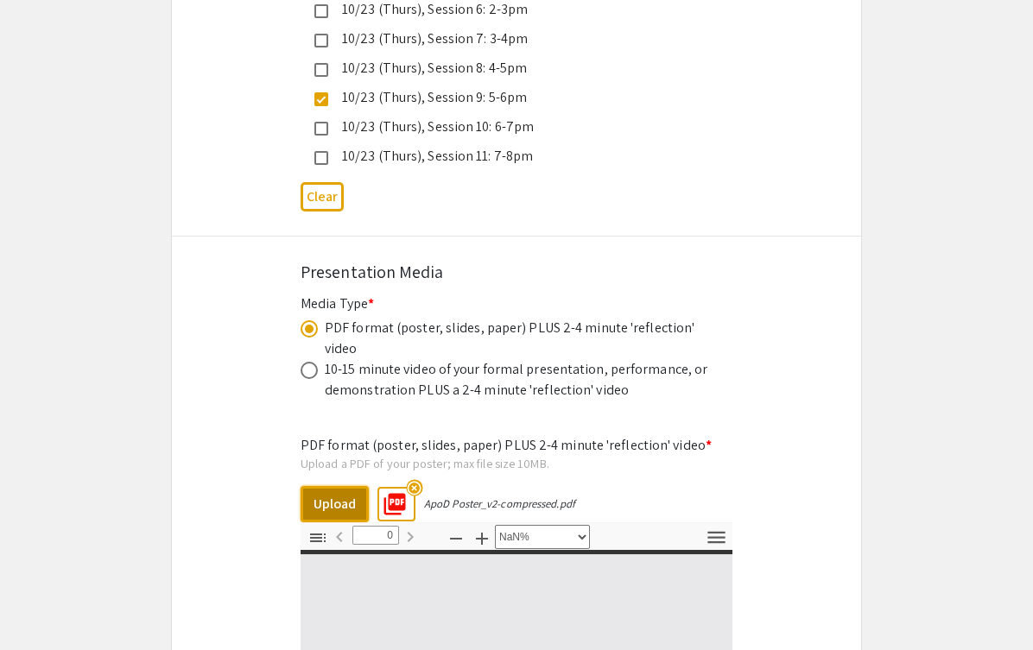
type input "1"
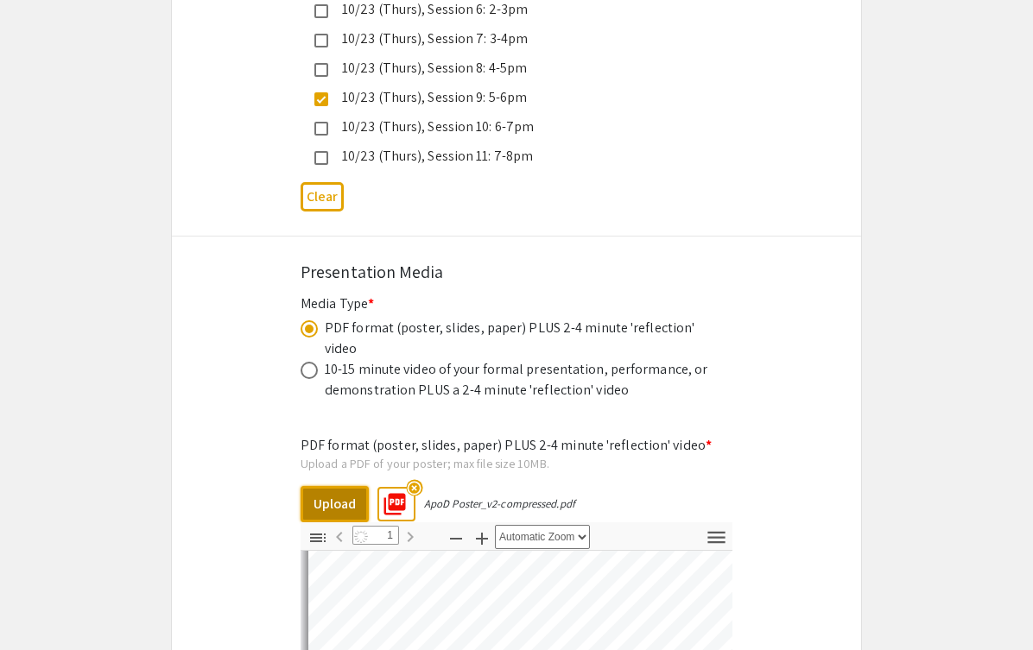
scroll to position [342, 0]
select select "auto"
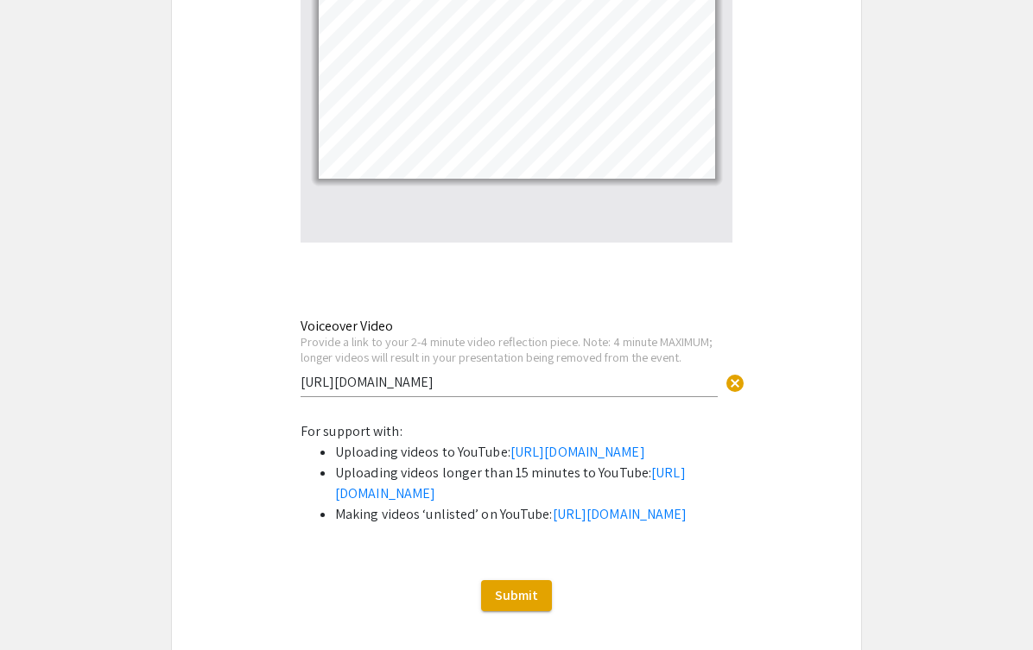
scroll to position [5861, 0]
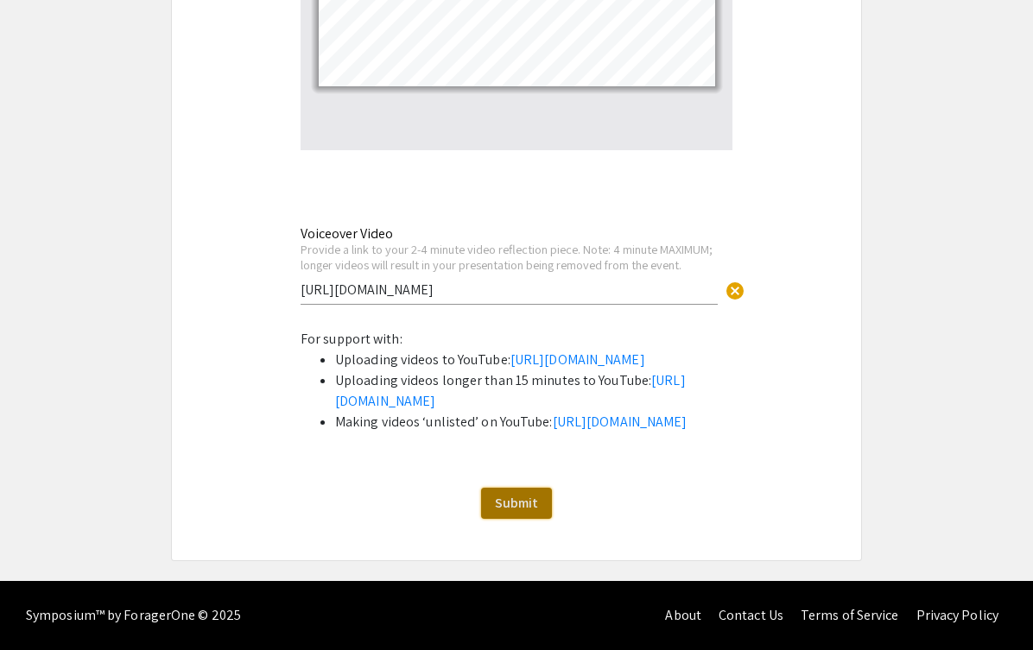
click at [527, 509] on span "Submit" at bounding box center [516, 503] width 43 height 18
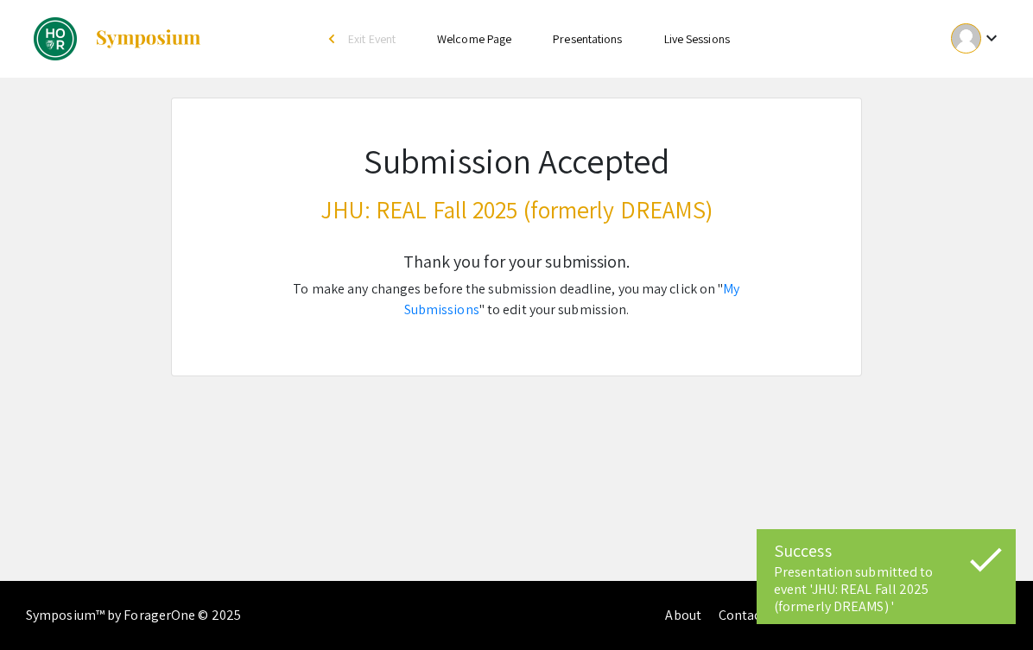
scroll to position [0, 0]
